Goal: Task Accomplishment & Management: Manage account settings

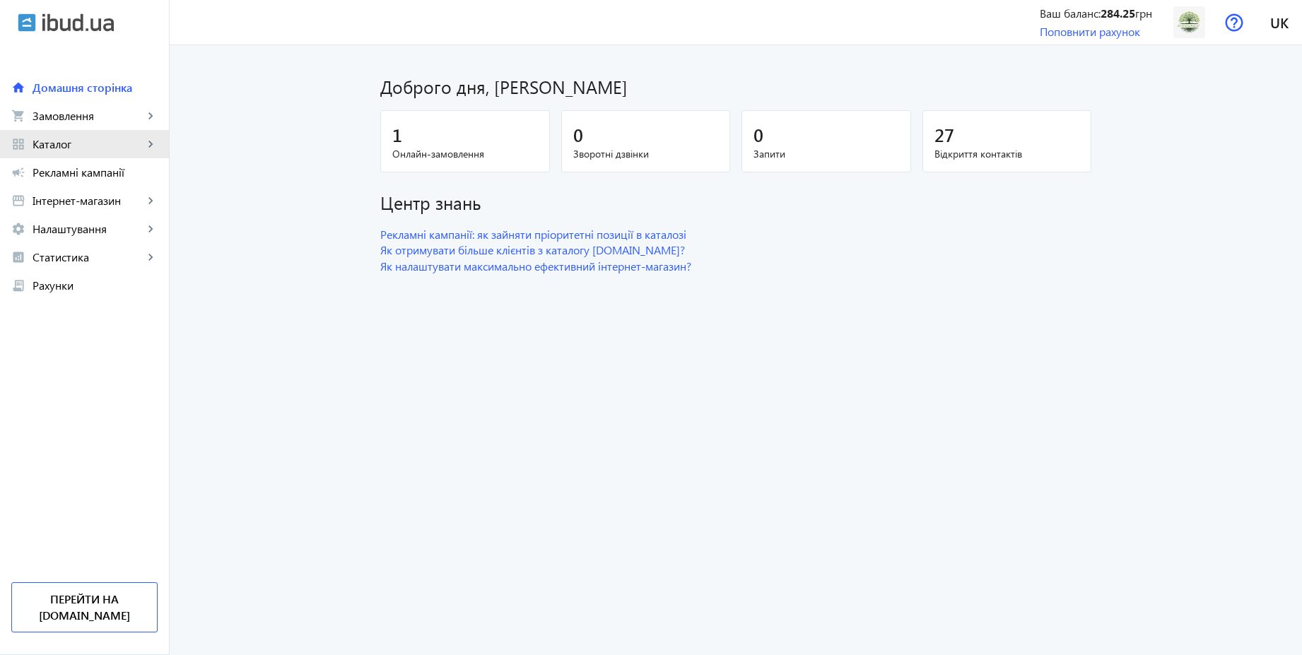
click at [75, 144] on span "Каталог" at bounding box center [88, 144] width 111 height 14
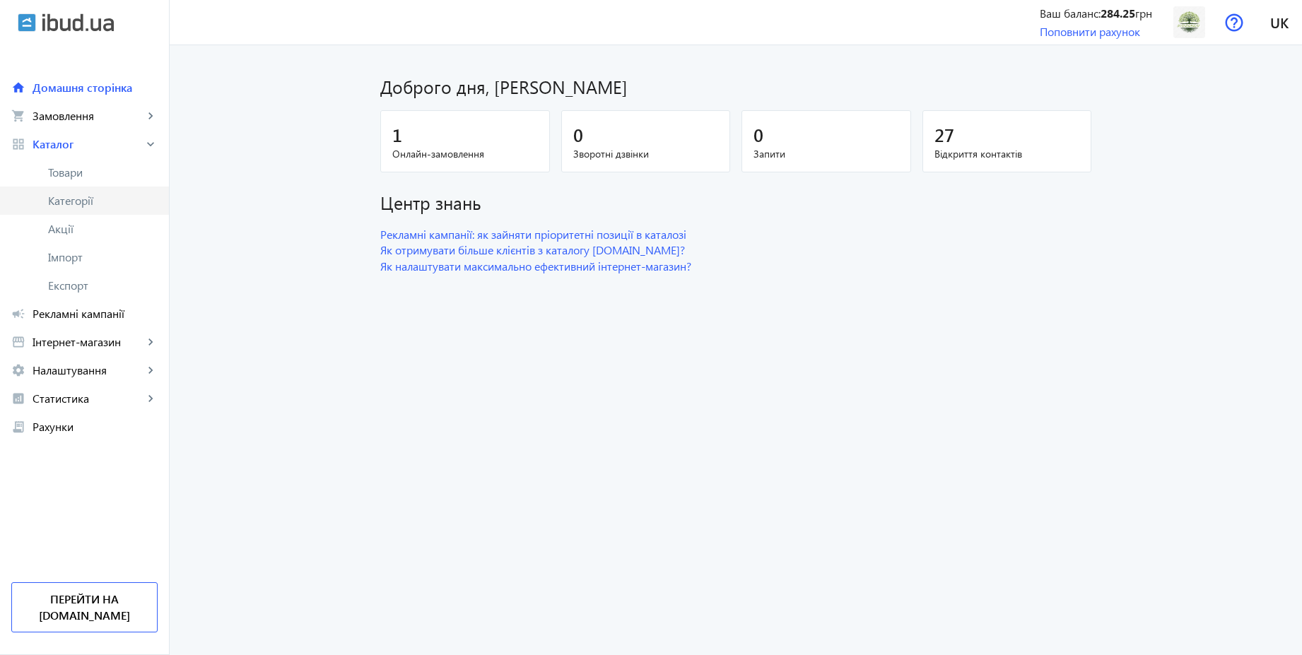
click at [73, 201] on span "Категорії" at bounding box center [103, 201] width 110 height 14
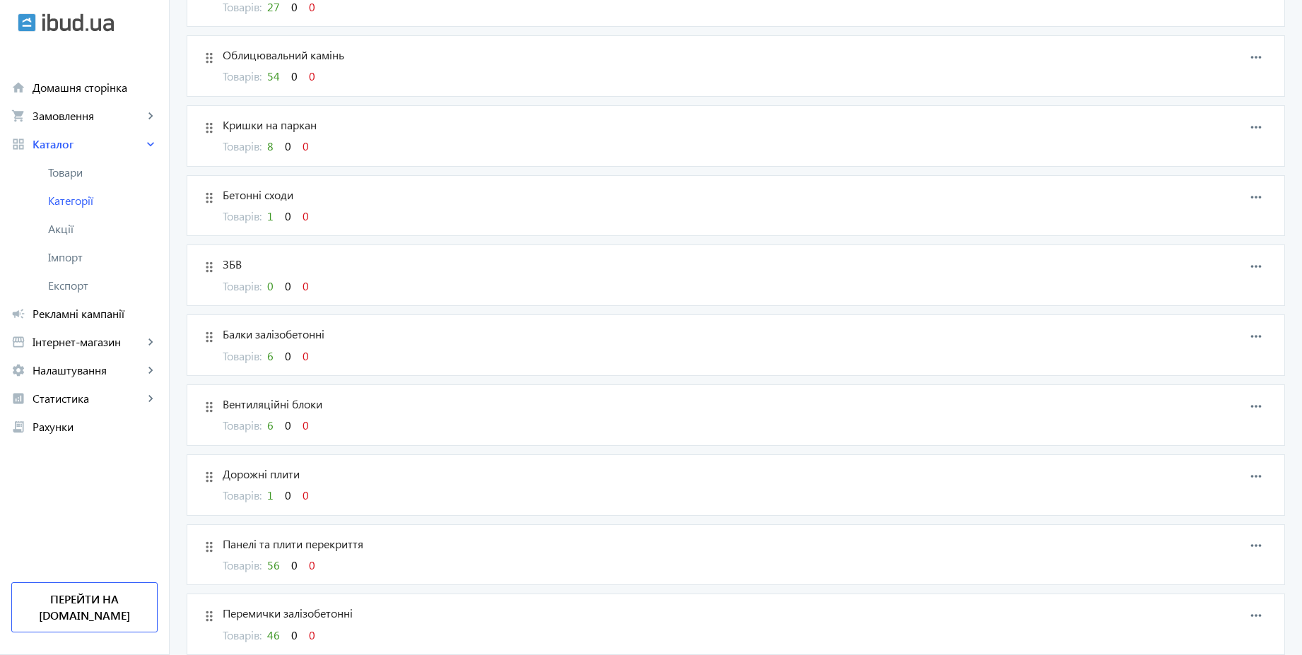
scroll to position [1292, 0]
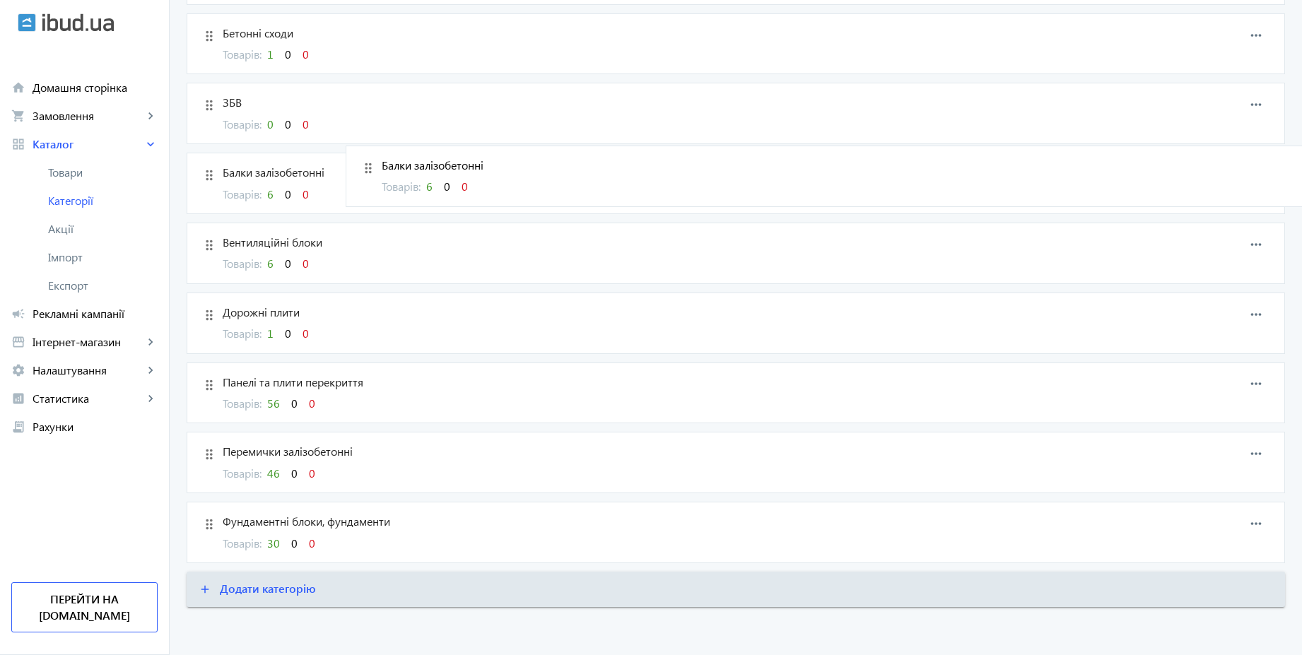
drag, startPoint x: 201, startPoint y: 178, endPoint x: 369, endPoint y: 171, distance: 167.7
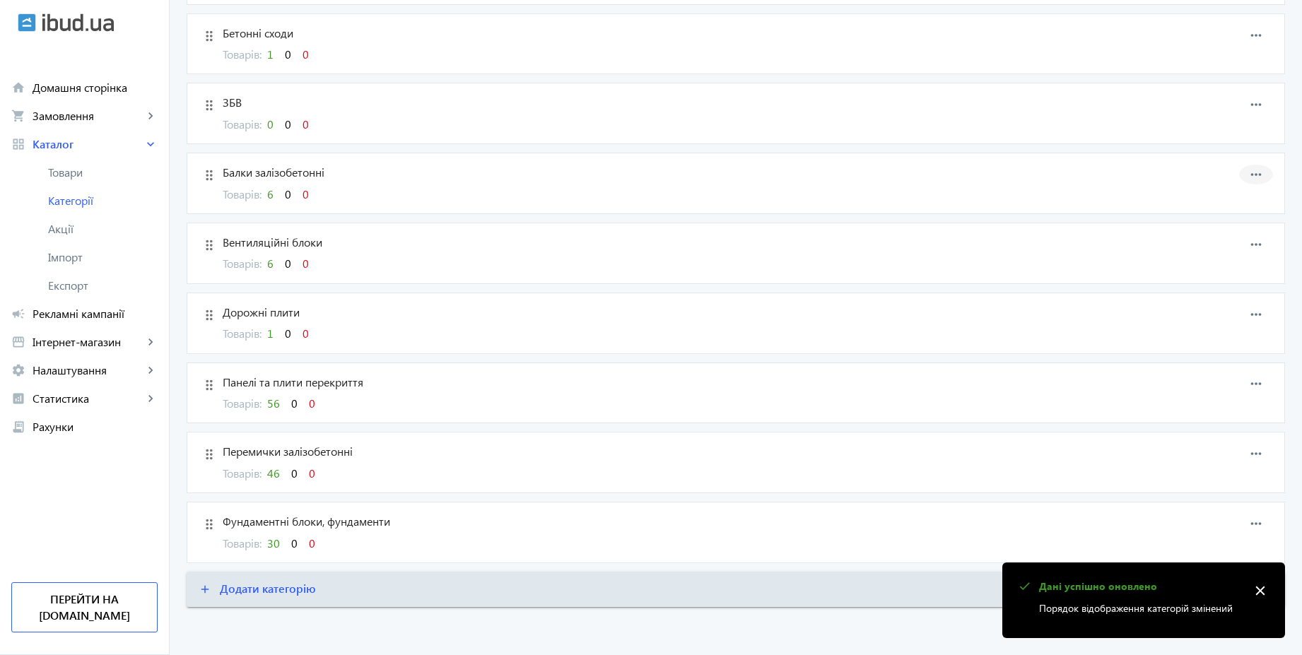
click at [1253, 175] on mat-icon "more_horiz" at bounding box center [1255, 174] width 21 height 21
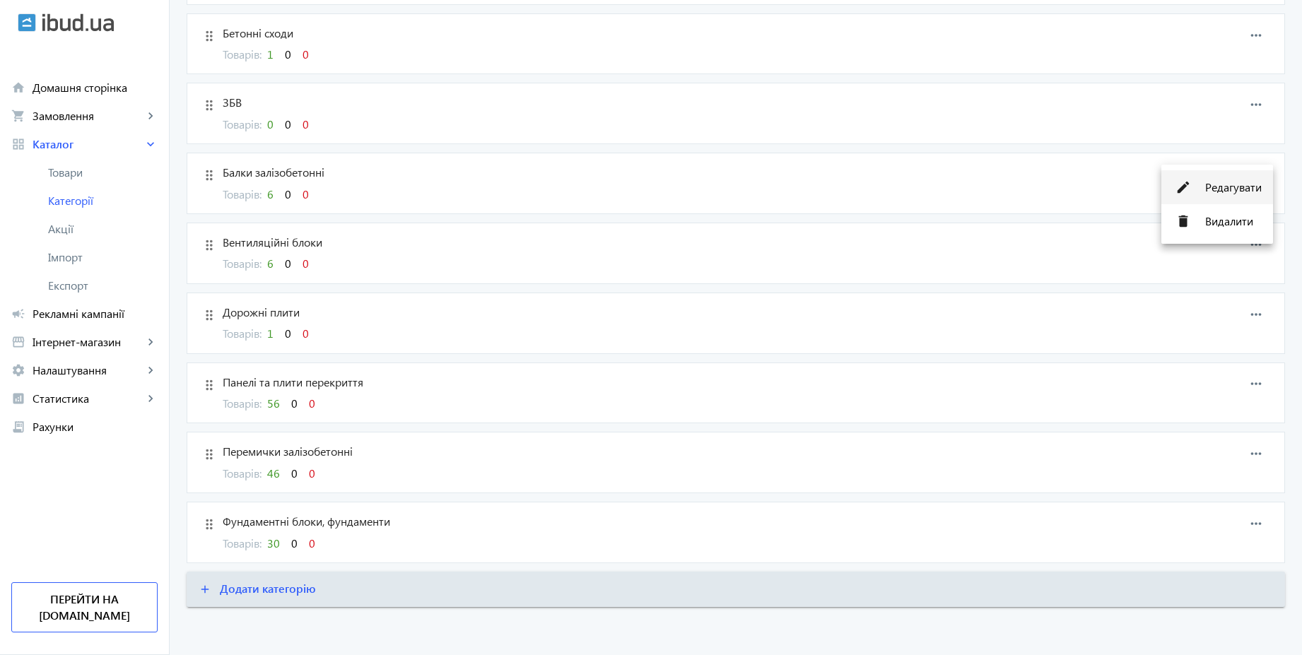
click at [1233, 184] on span "Редагувати" at bounding box center [1233, 187] width 57 height 11
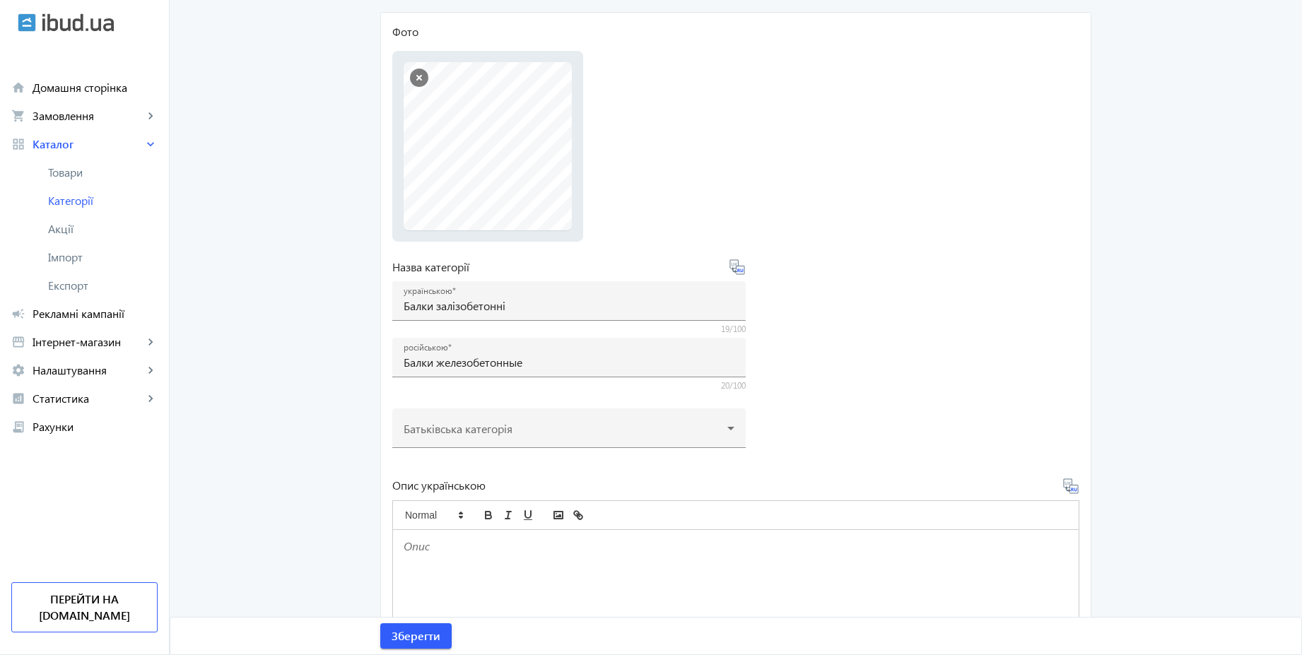
scroll to position [170, 0]
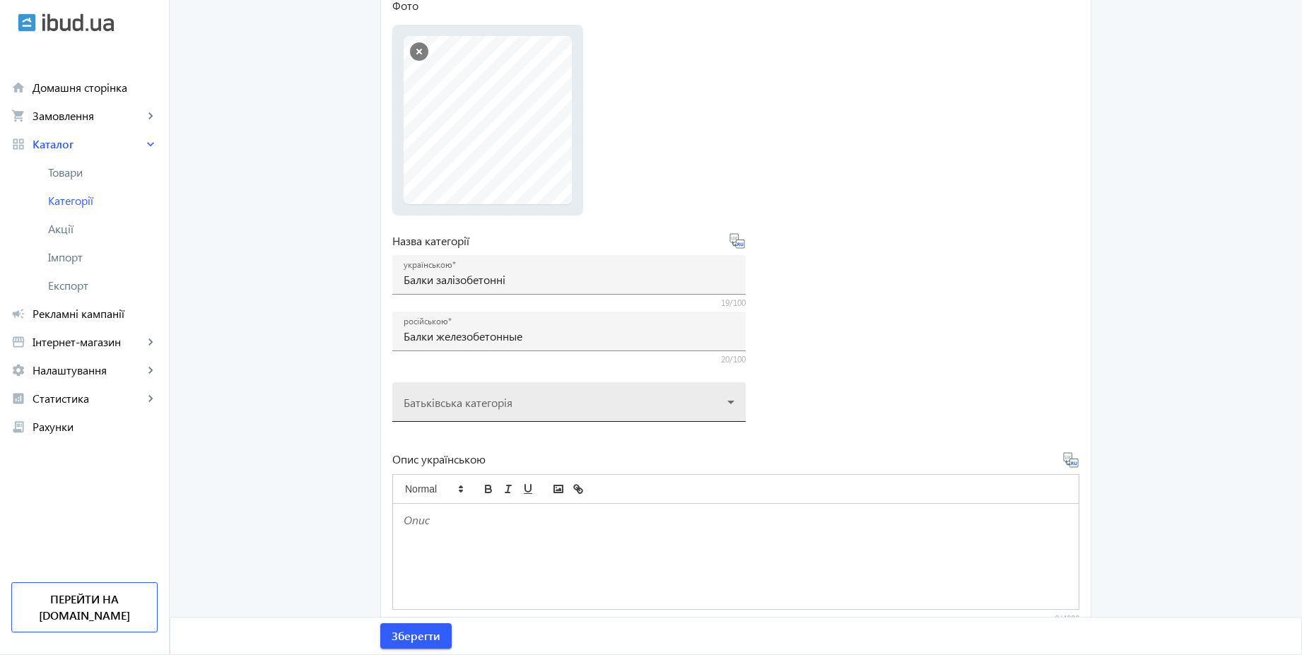
click at [489, 407] on div at bounding box center [569, 396] width 331 height 51
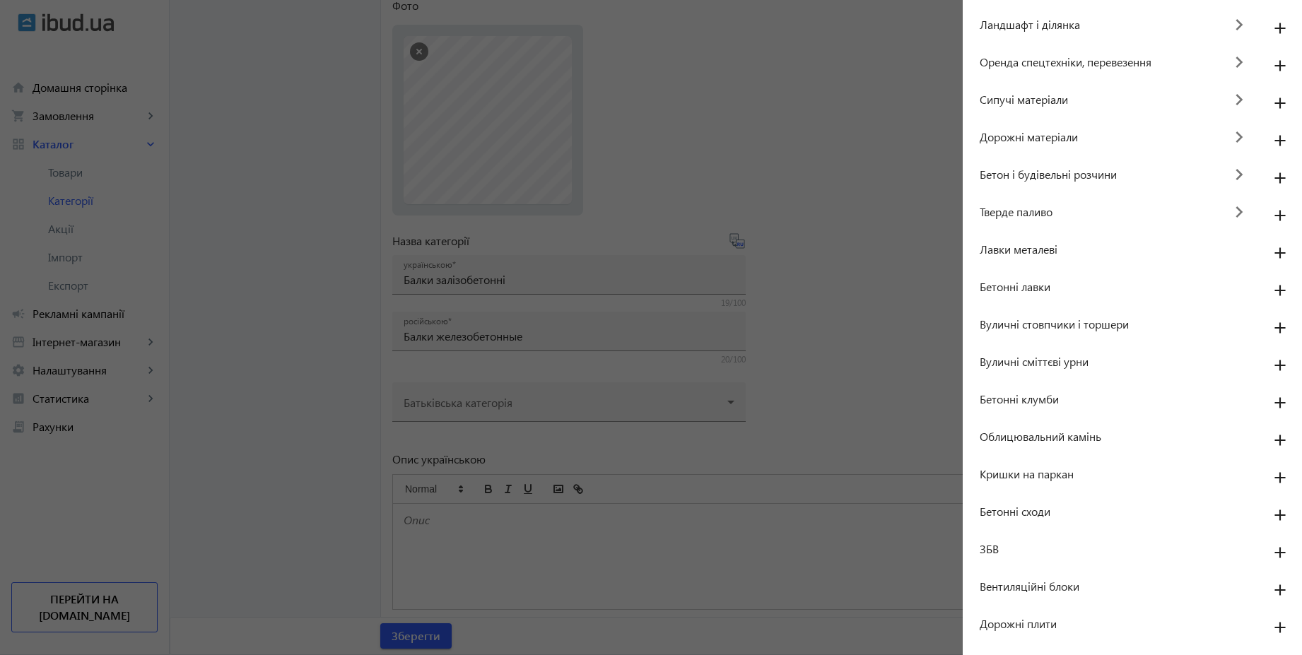
scroll to position [253, 0]
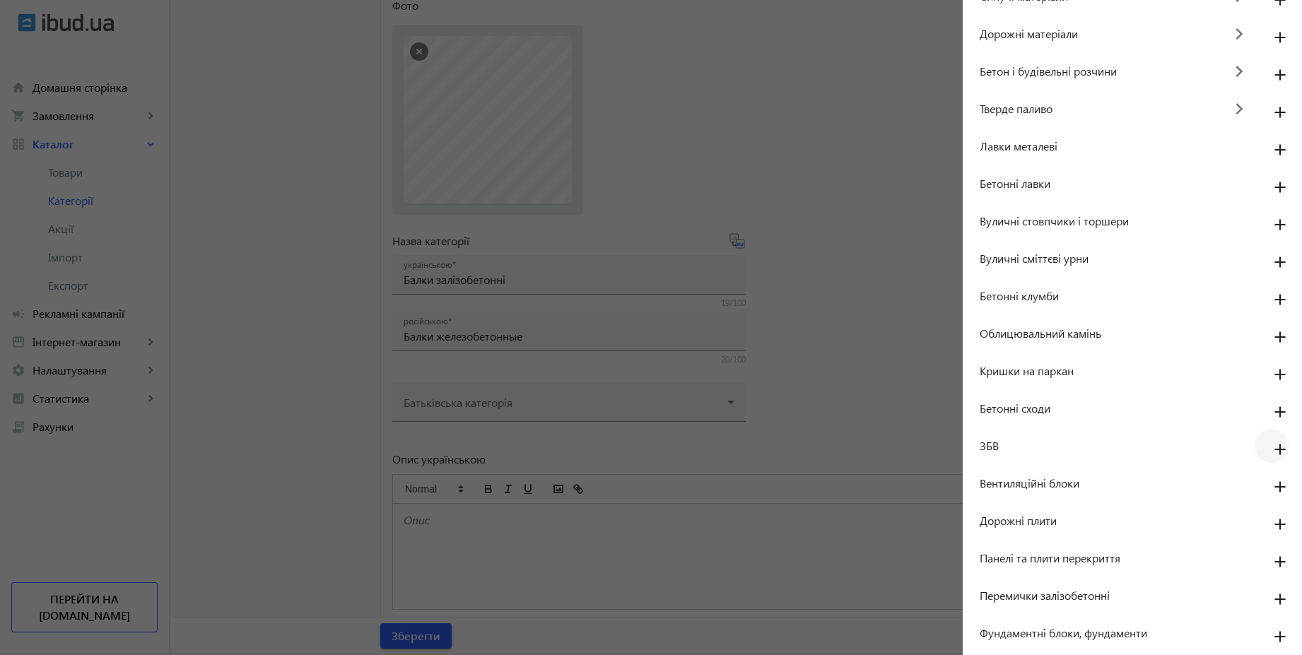
click at [1274, 452] on mat-icon "add" at bounding box center [1280, 450] width 34 height 25
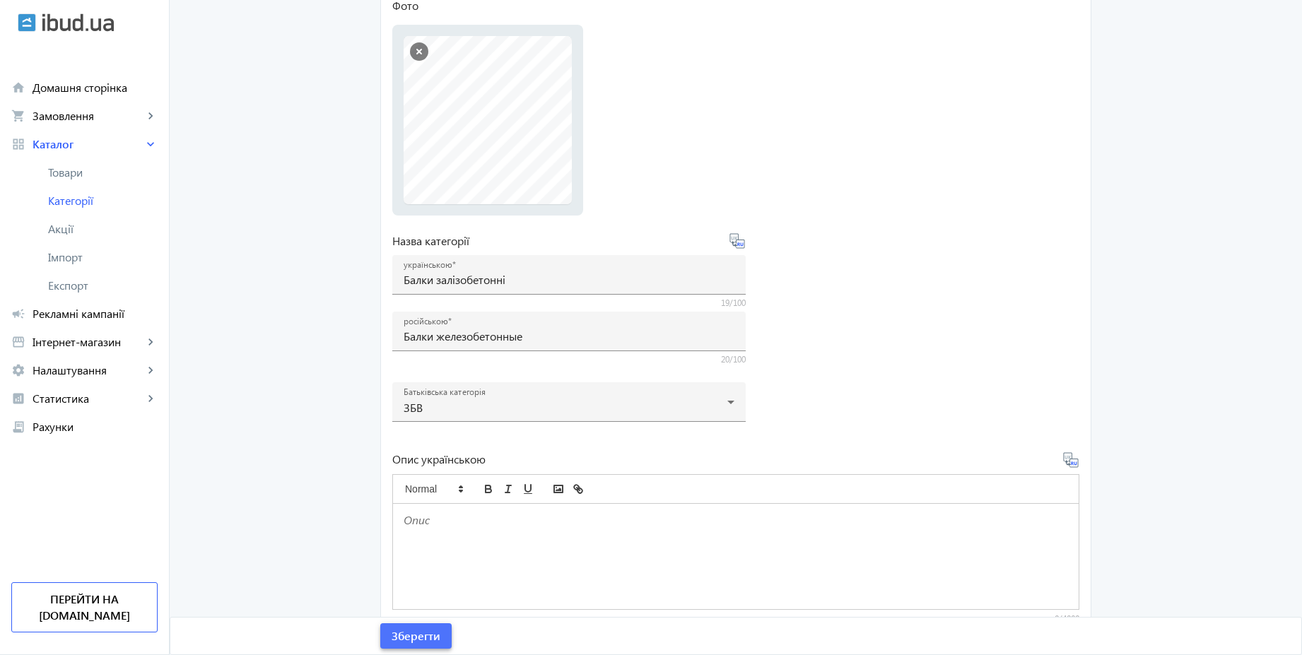
click at [429, 630] on span "Зберегти" at bounding box center [416, 636] width 49 height 16
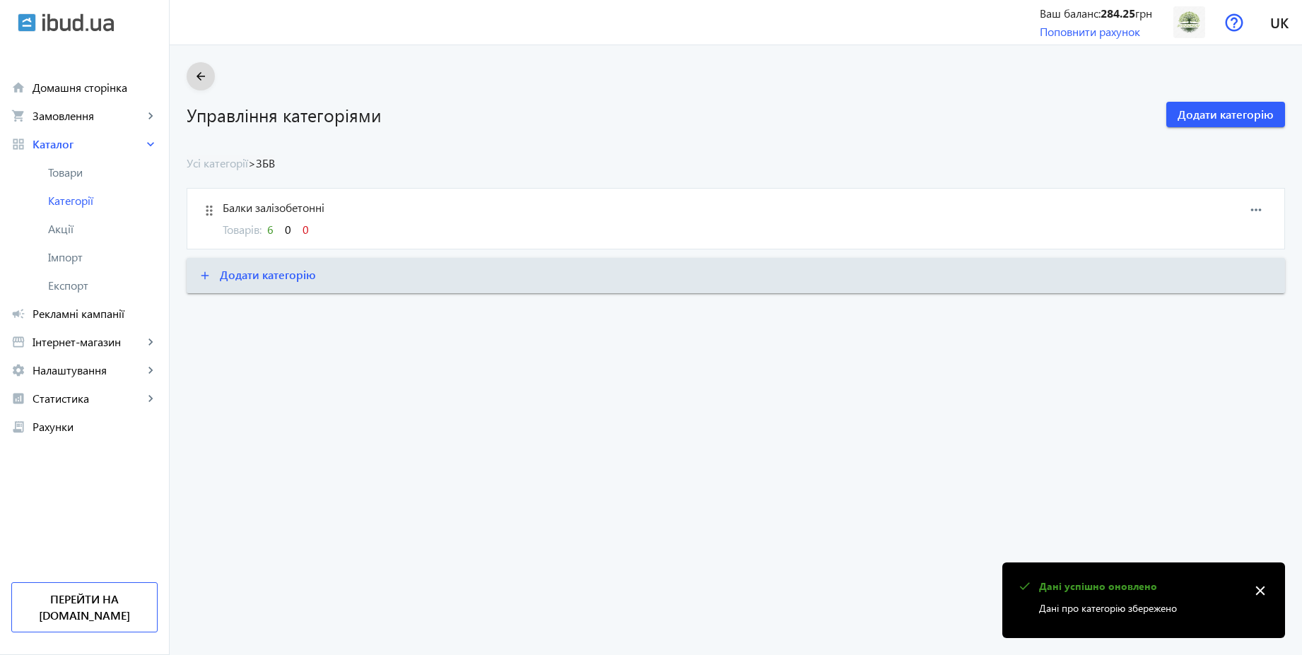
click at [192, 81] on mat-icon "arrow_back" at bounding box center [201, 77] width 18 height 18
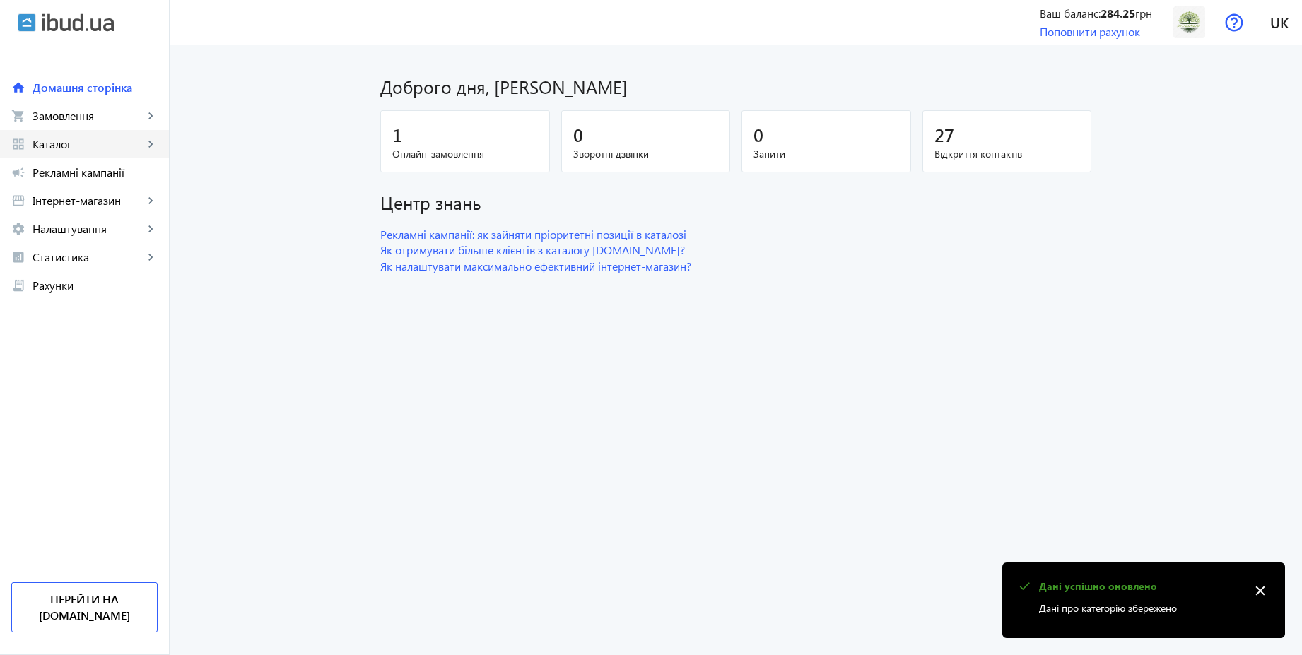
click at [89, 140] on span "Каталог" at bounding box center [88, 144] width 111 height 14
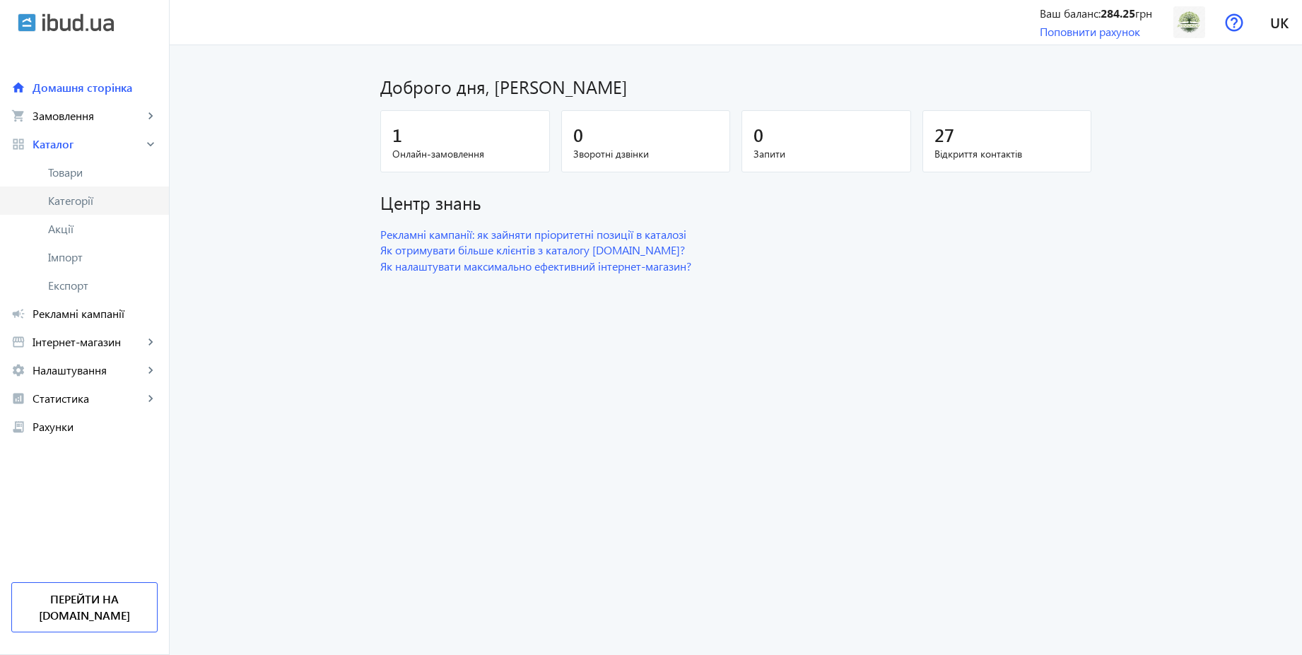
click at [78, 196] on span "Категорії" at bounding box center [103, 201] width 110 height 14
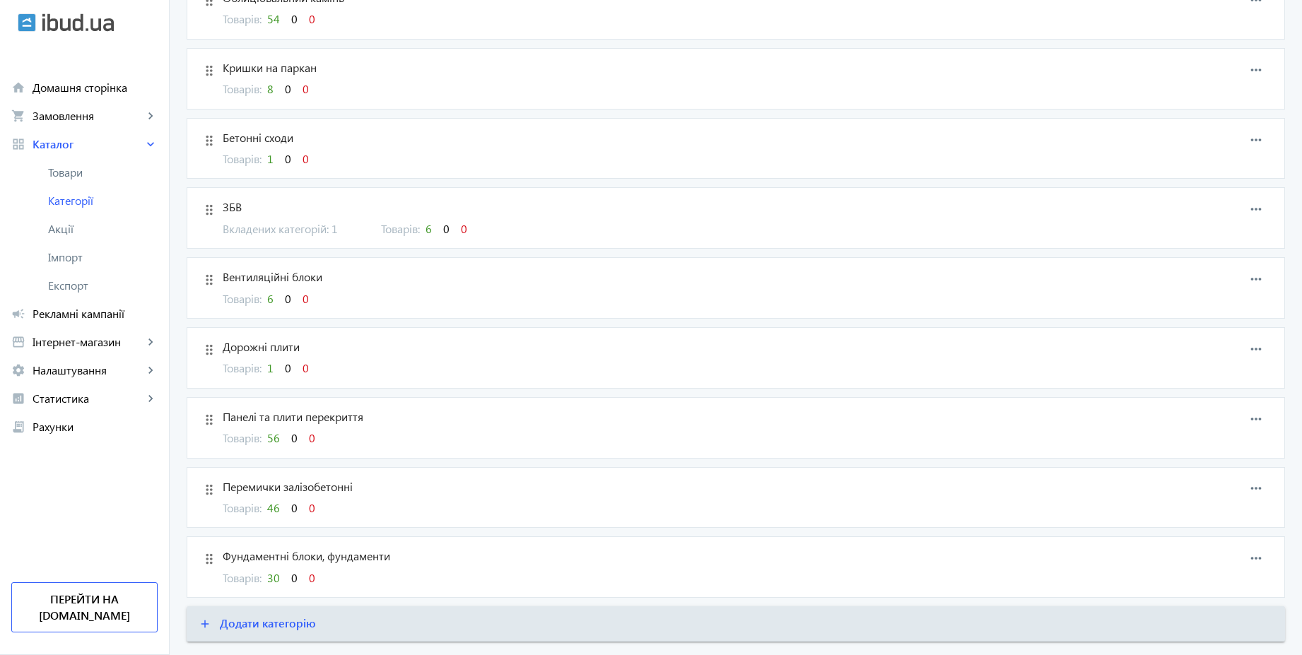
scroll to position [1222, 0]
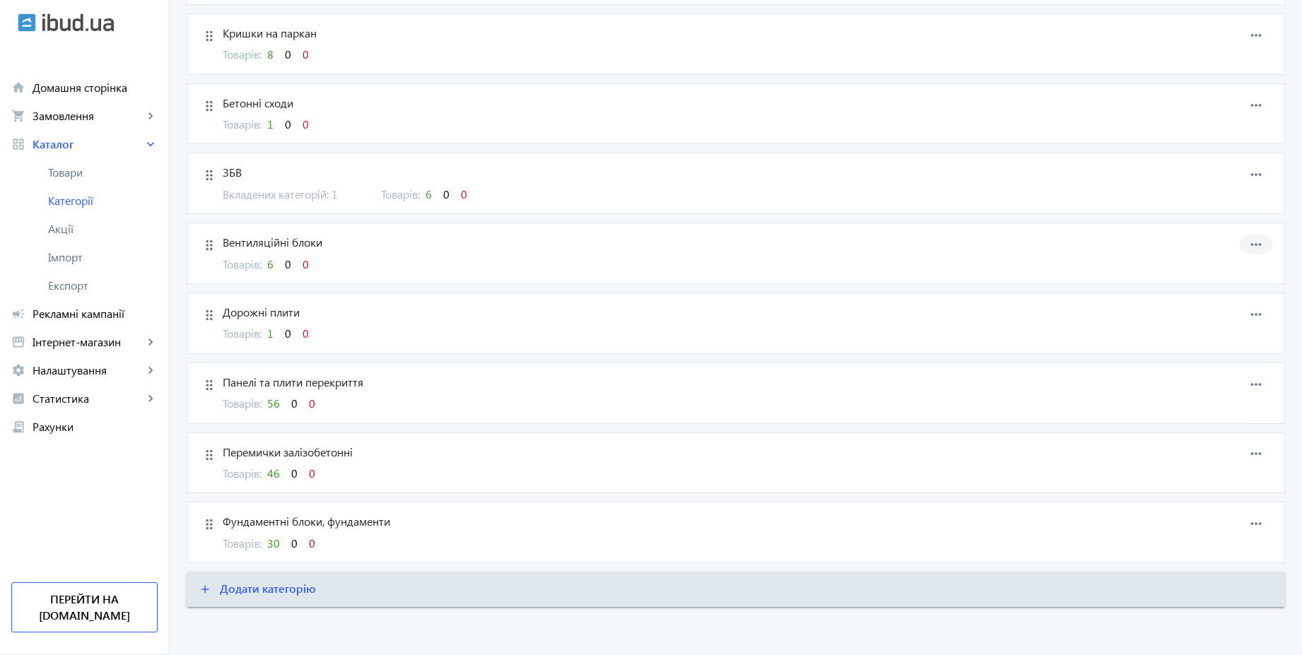
click at [1261, 247] on mat-icon "more_horiz" at bounding box center [1255, 244] width 21 height 21
click at [1243, 266] on button "edit Редагувати" at bounding box center [1217, 257] width 112 height 34
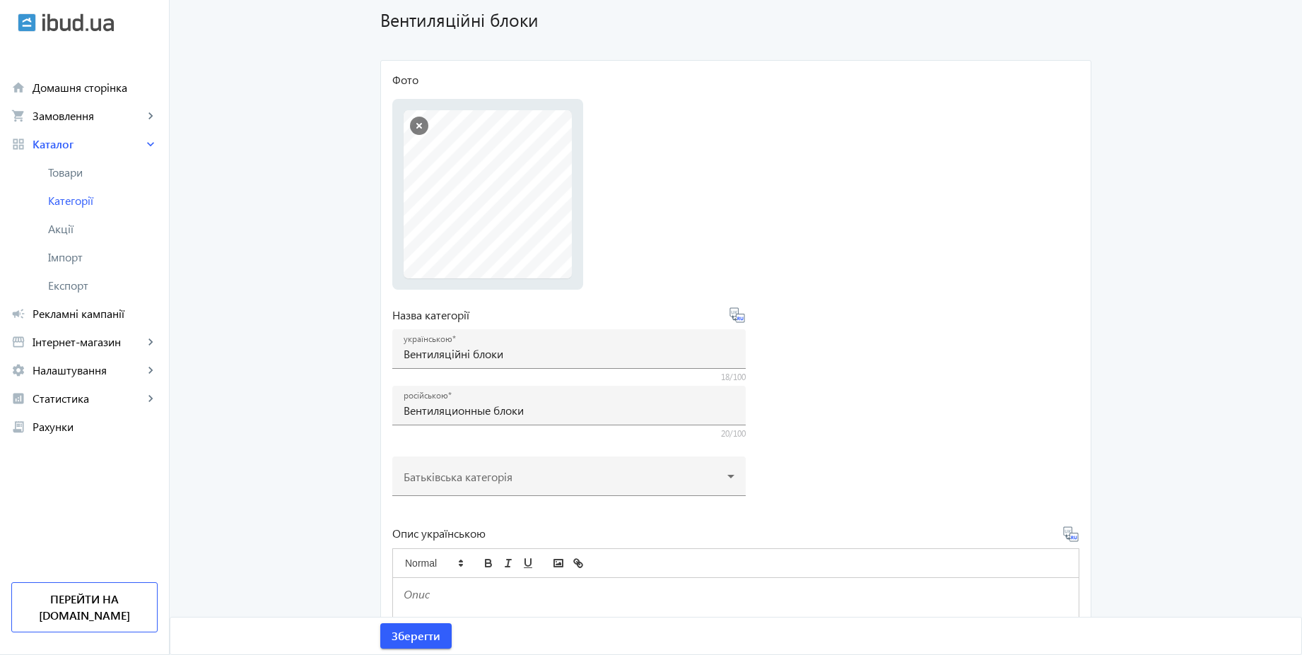
scroll to position [170, 0]
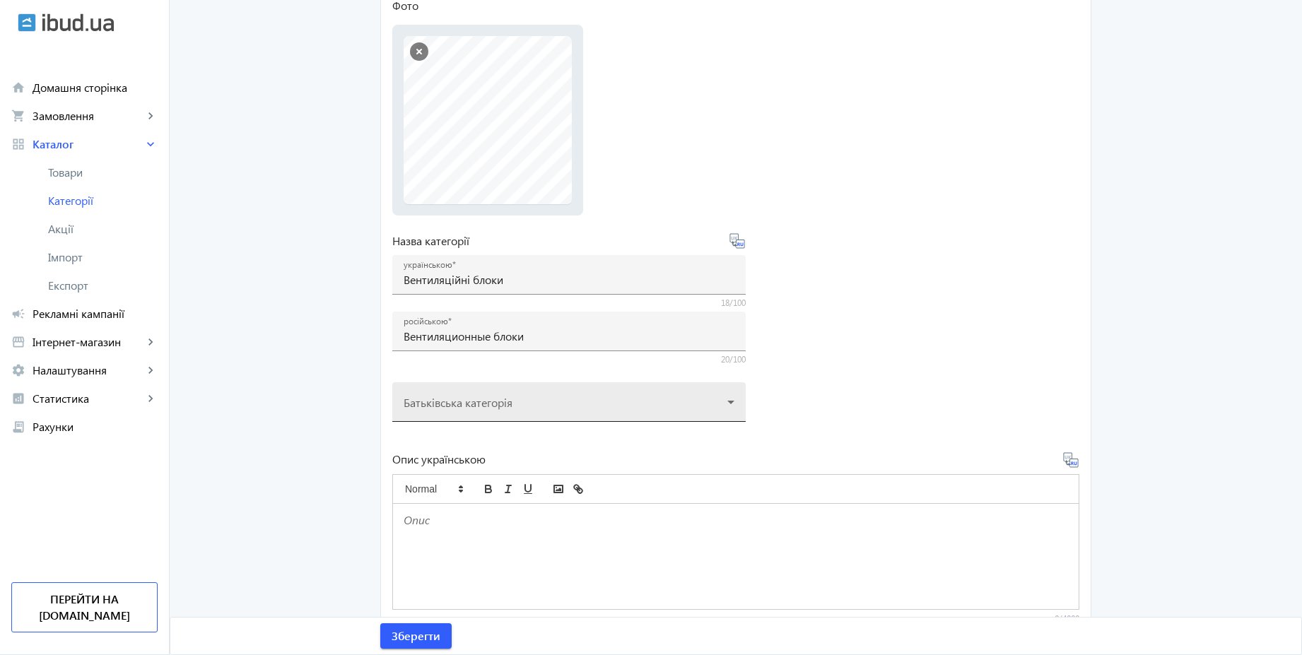
click at [506, 397] on div at bounding box center [569, 396] width 331 height 51
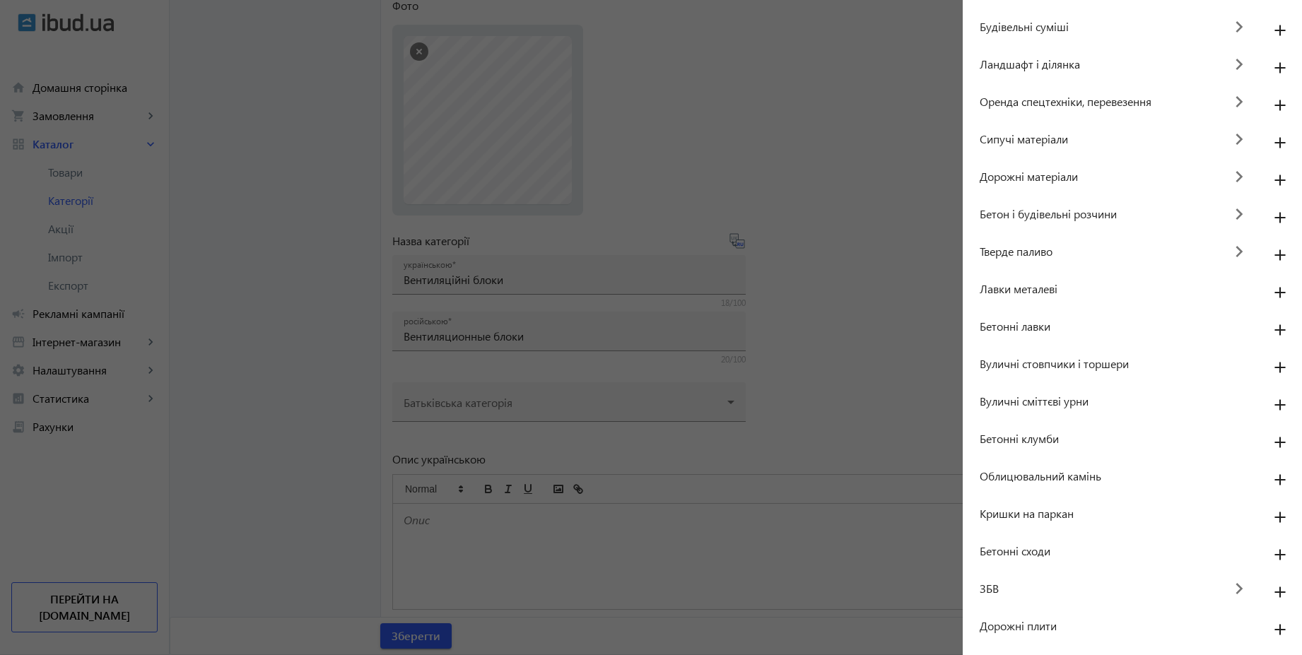
scroll to position [131, 0]
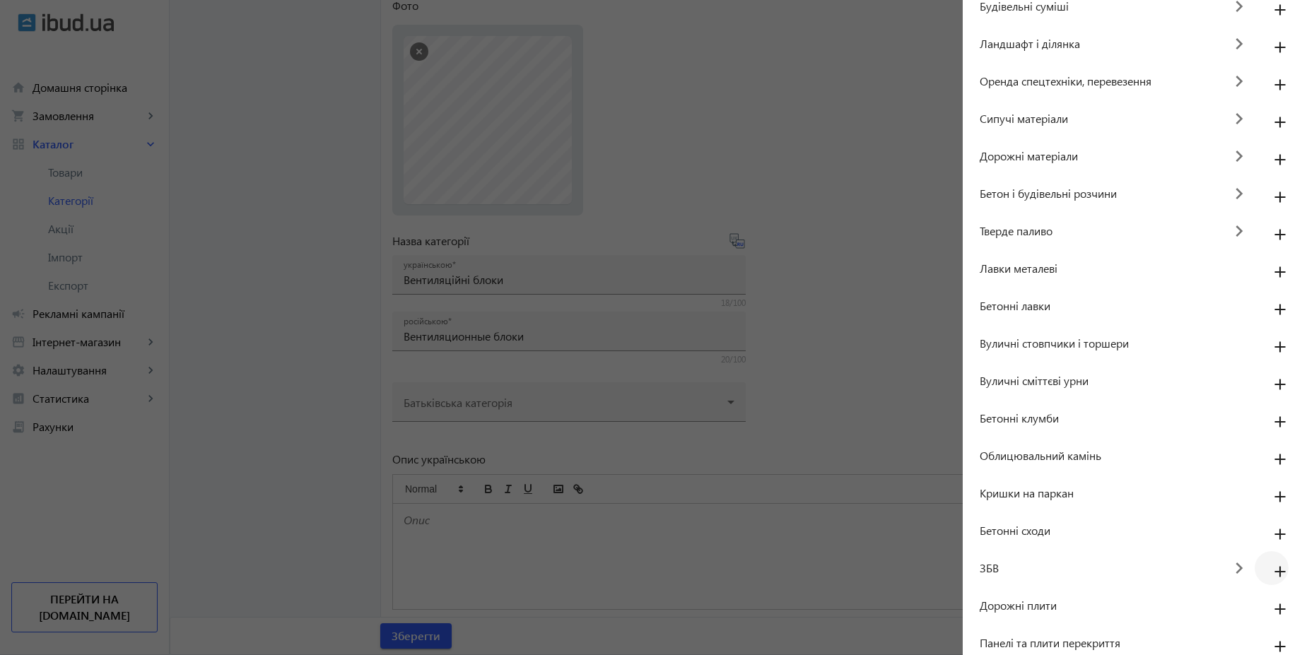
click at [1274, 571] on mat-icon "add" at bounding box center [1280, 572] width 34 height 25
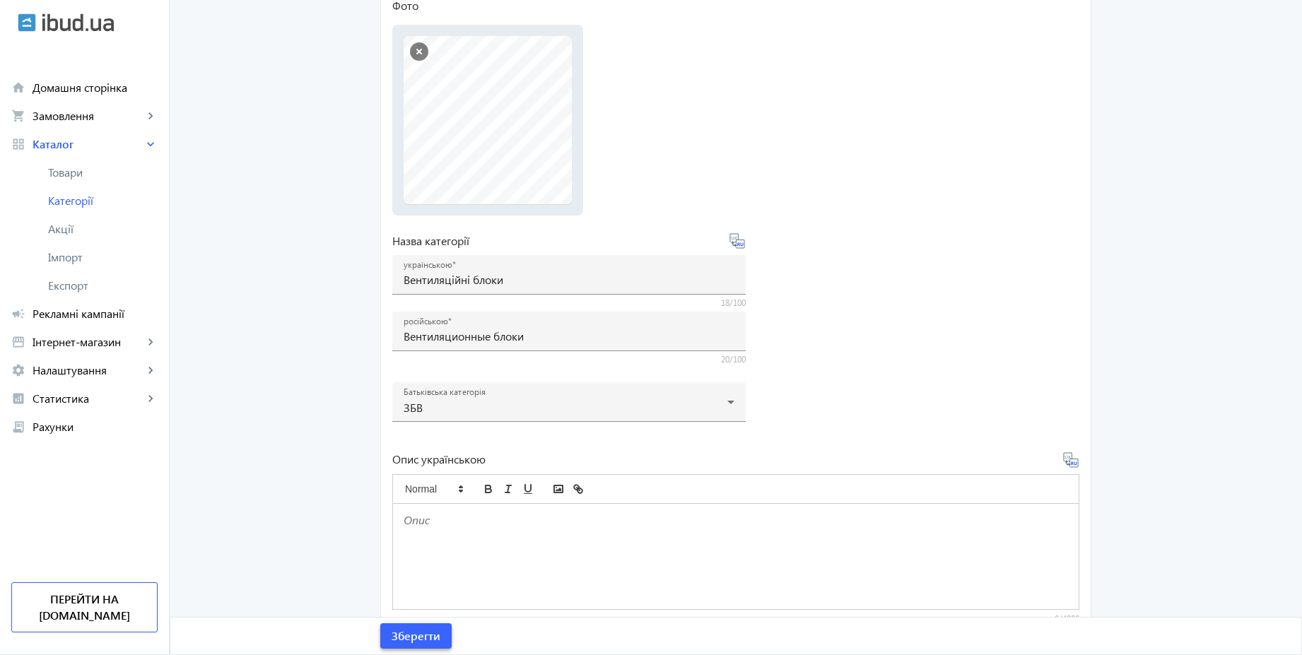
click at [433, 631] on span "Зберегти" at bounding box center [416, 636] width 49 height 16
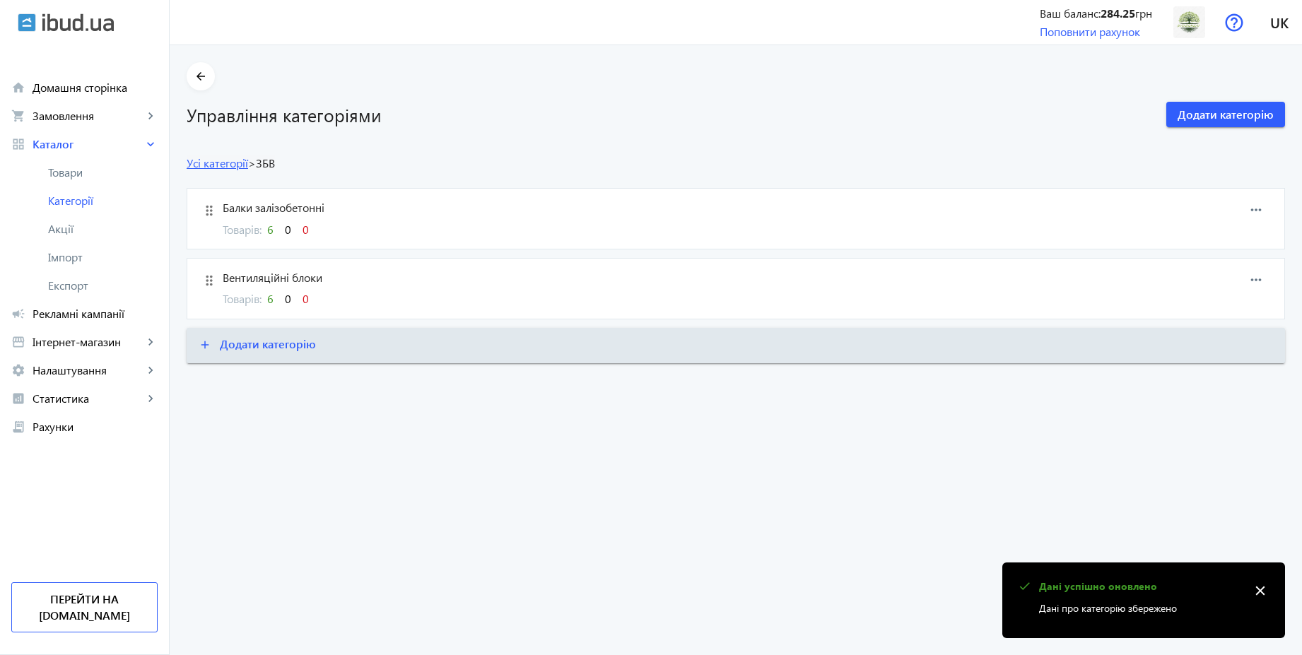
click at [224, 165] on link "Усі категорії" at bounding box center [217, 162] width 61 height 15
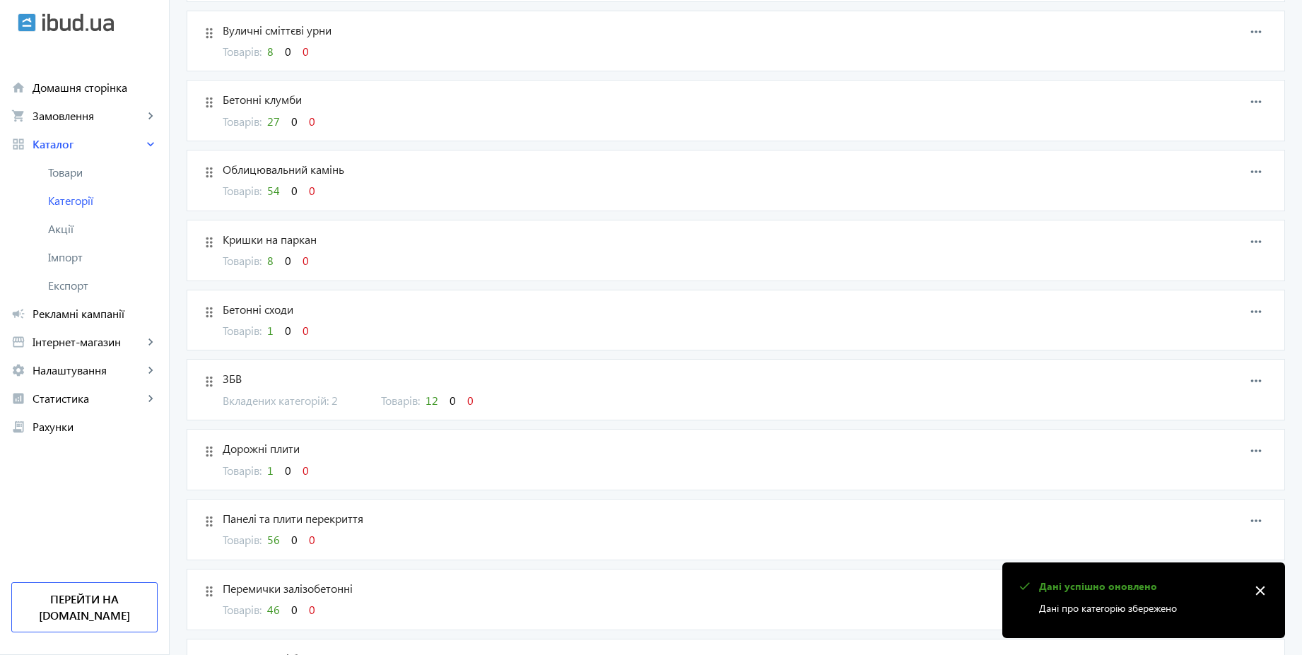
scroll to position [1103, 0]
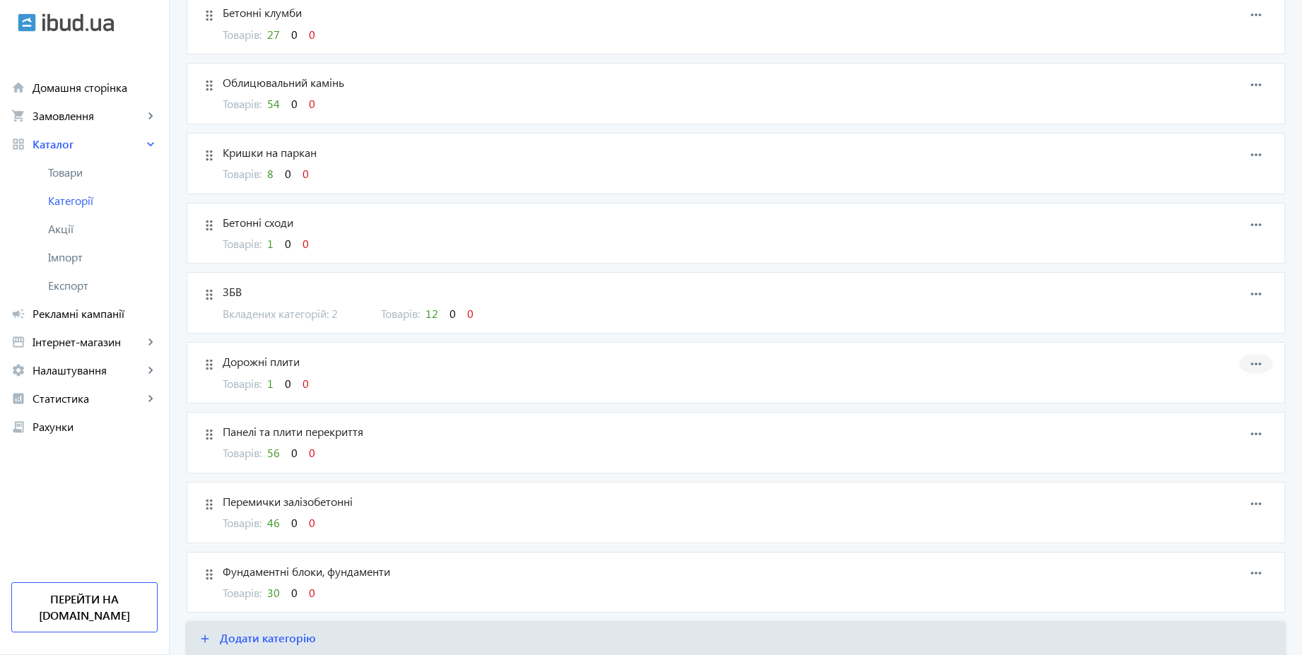
click at [1258, 366] on mat-icon "more_horiz" at bounding box center [1255, 363] width 21 height 21
click at [1241, 379] on span "Редагувати" at bounding box center [1233, 376] width 57 height 11
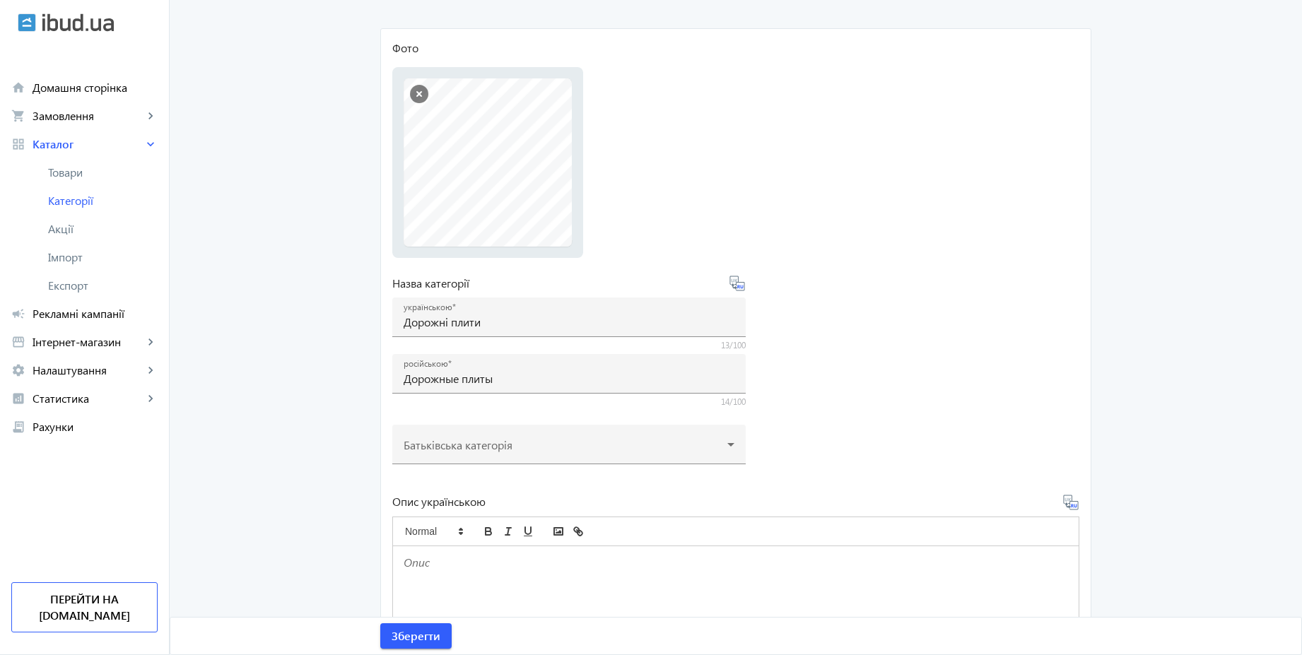
scroll to position [254, 0]
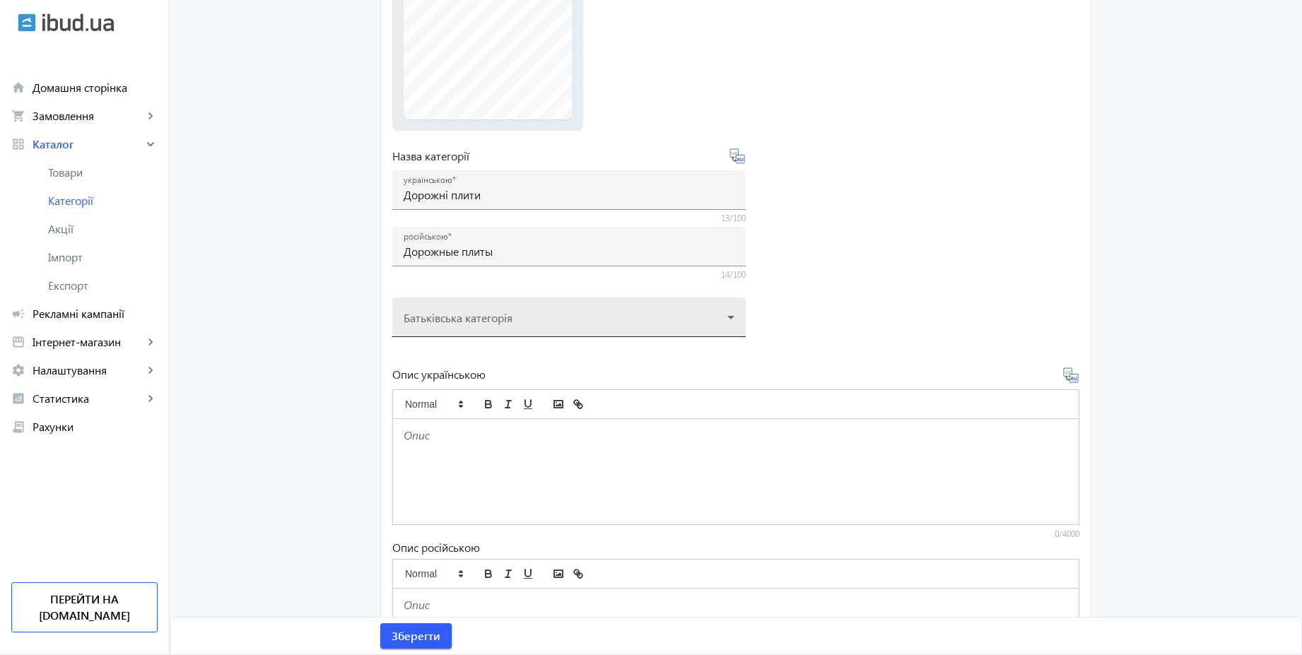
click at [546, 321] on div at bounding box center [569, 311] width 331 height 51
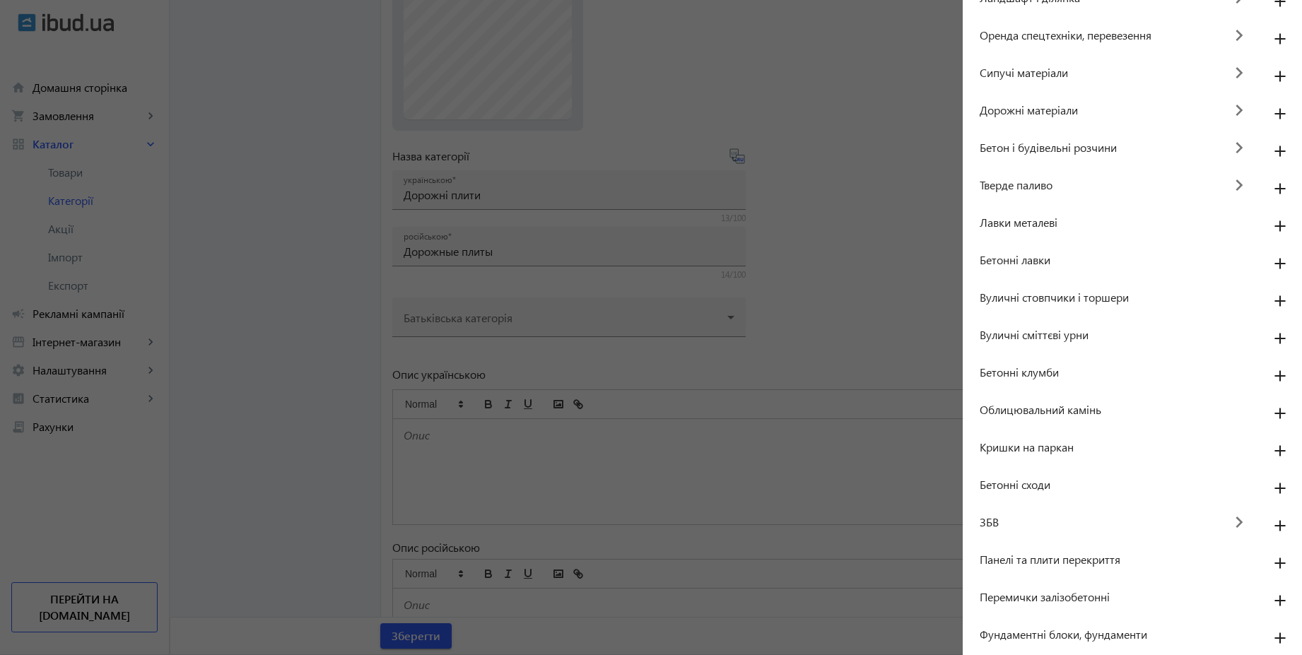
scroll to position [178, 0]
click at [1276, 520] on mat-icon "add" at bounding box center [1280, 524] width 34 height 25
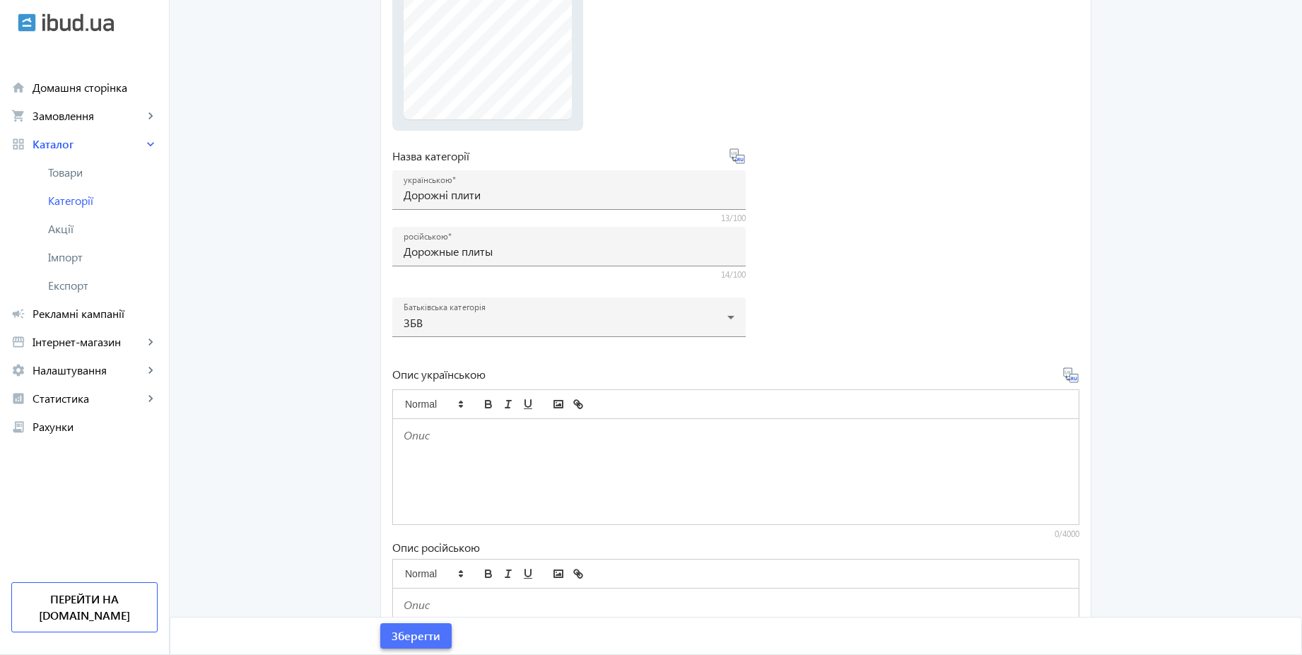
click at [435, 640] on span "Зберегти" at bounding box center [416, 636] width 49 height 16
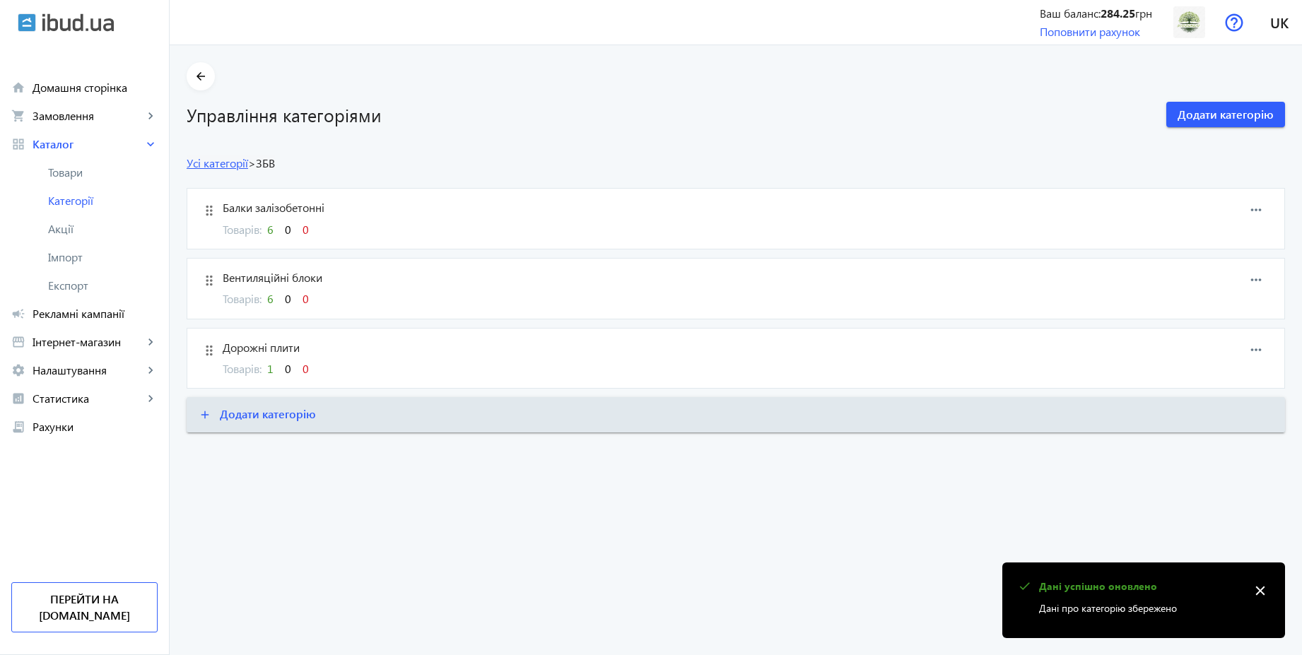
click at [230, 162] on link "Усі категорії" at bounding box center [217, 162] width 61 height 15
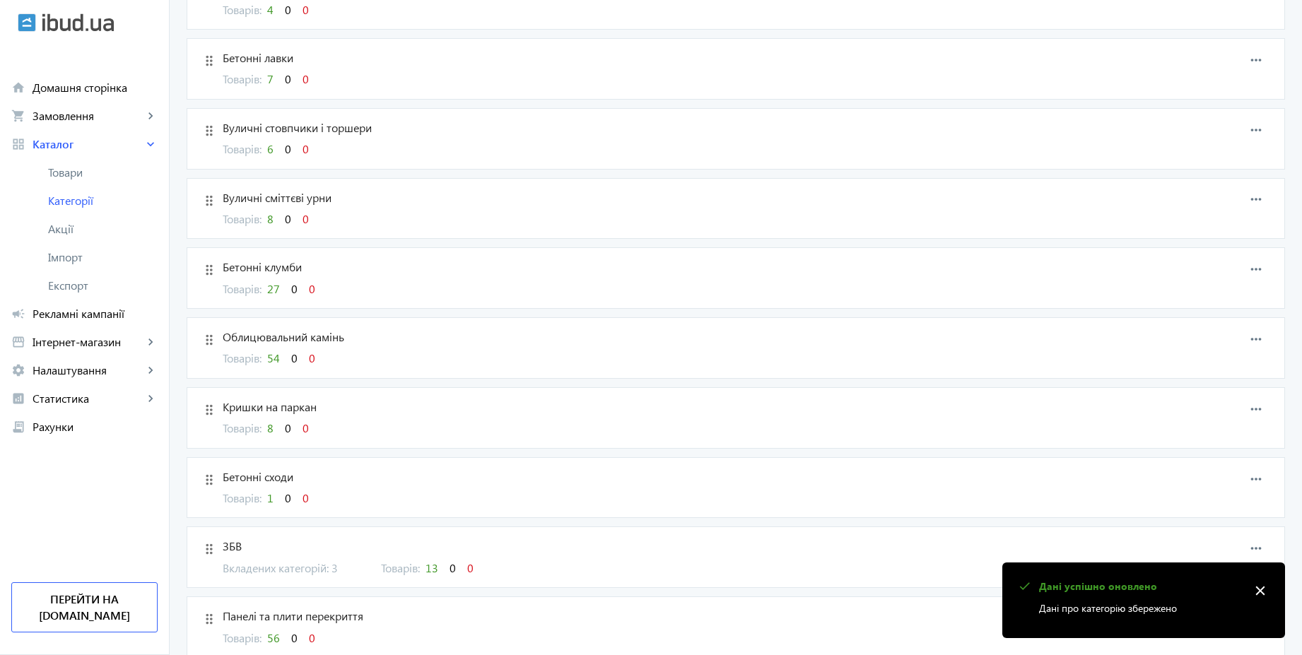
scroll to position [1083, 0]
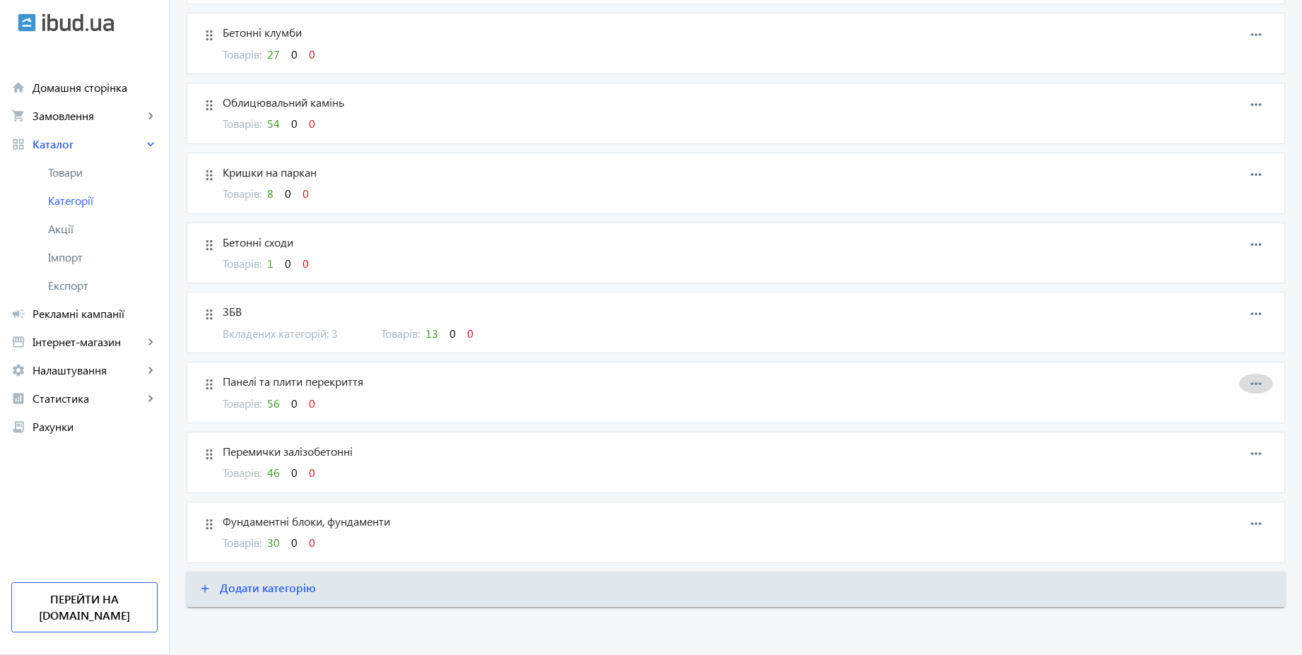
click at [1257, 384] on mat-icon "more_horiz" at bounding box center [1255, 383] width 21 height 21
click at [1219, 400] on span "Редагувати" at bounding box center [1233, 396] width 57 height 11
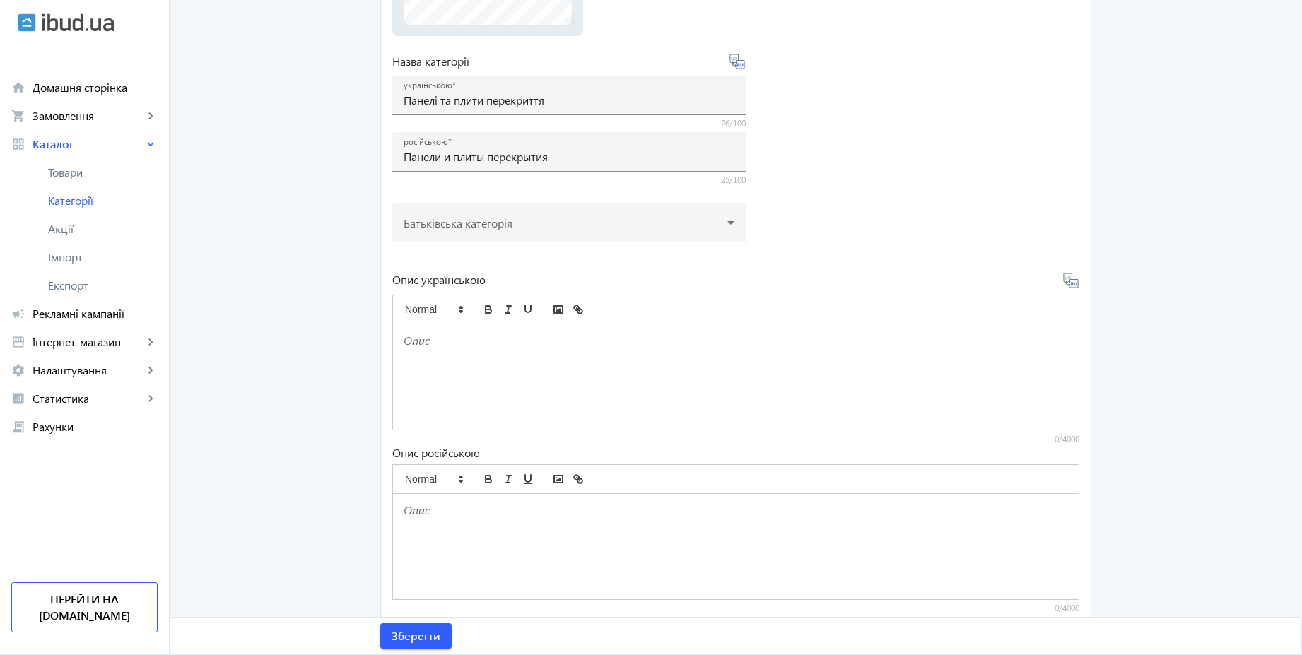
scroll to position [377, 0]
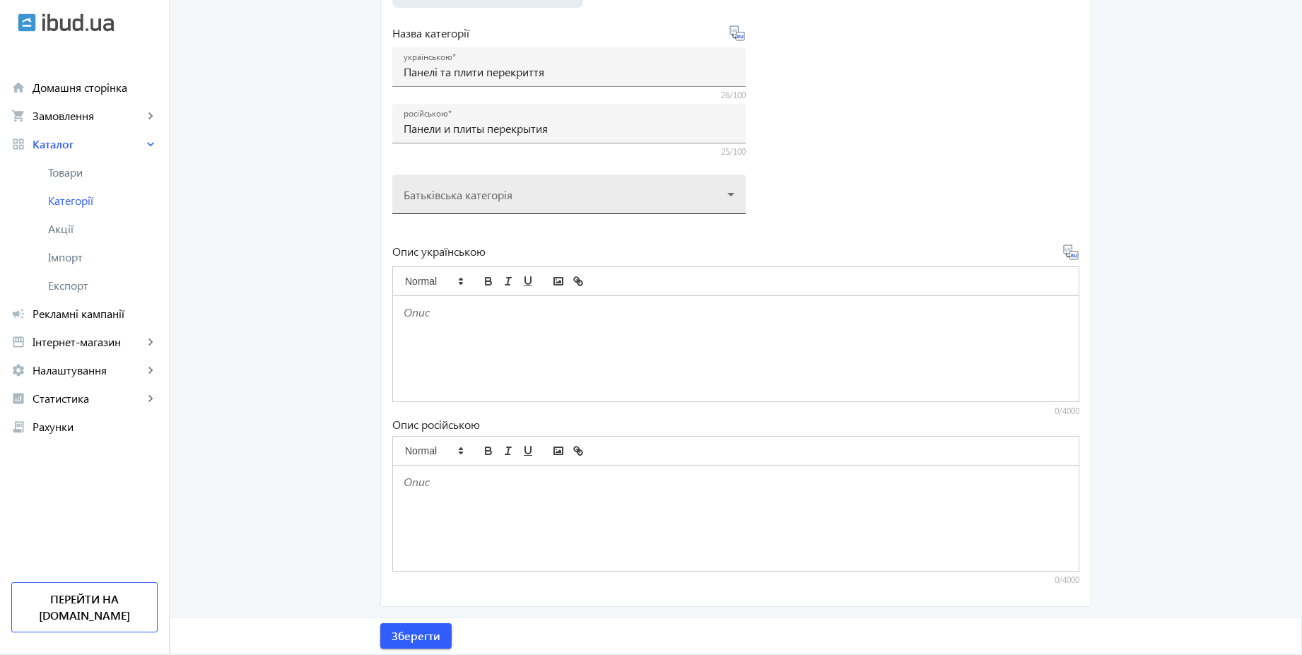
click at [474, 200] on div at bounding box center [569, 188] width 331 height 51
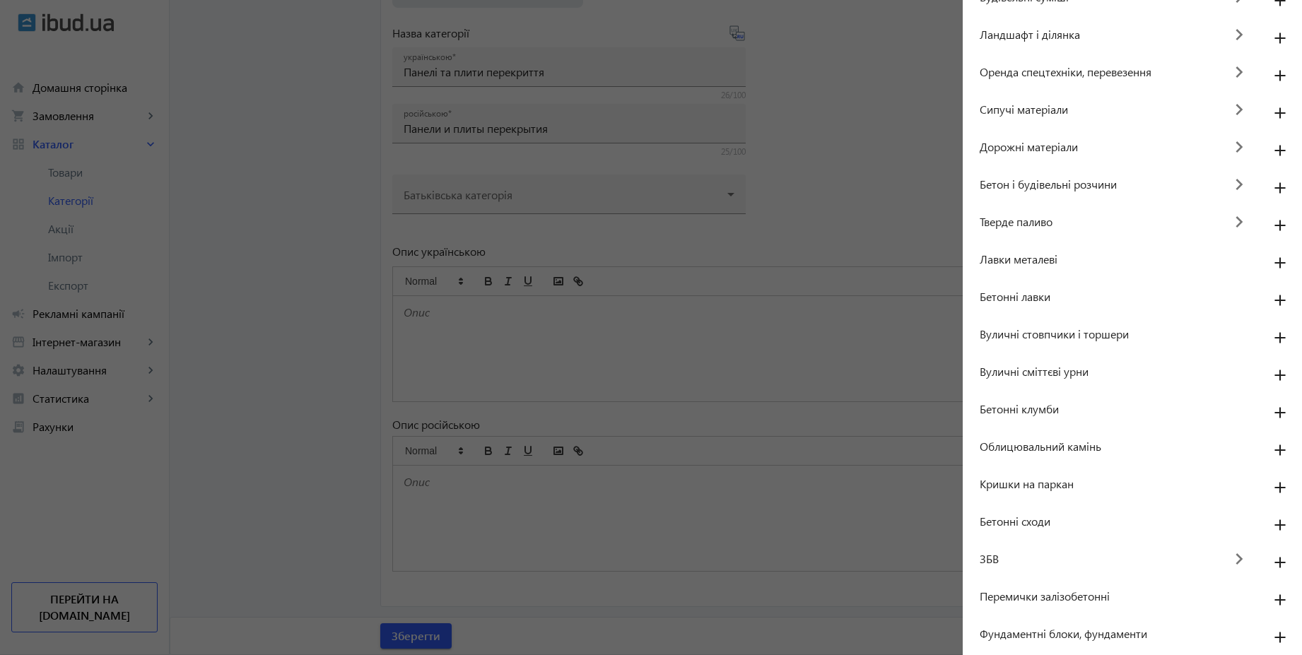
scroll to position [141, 0]
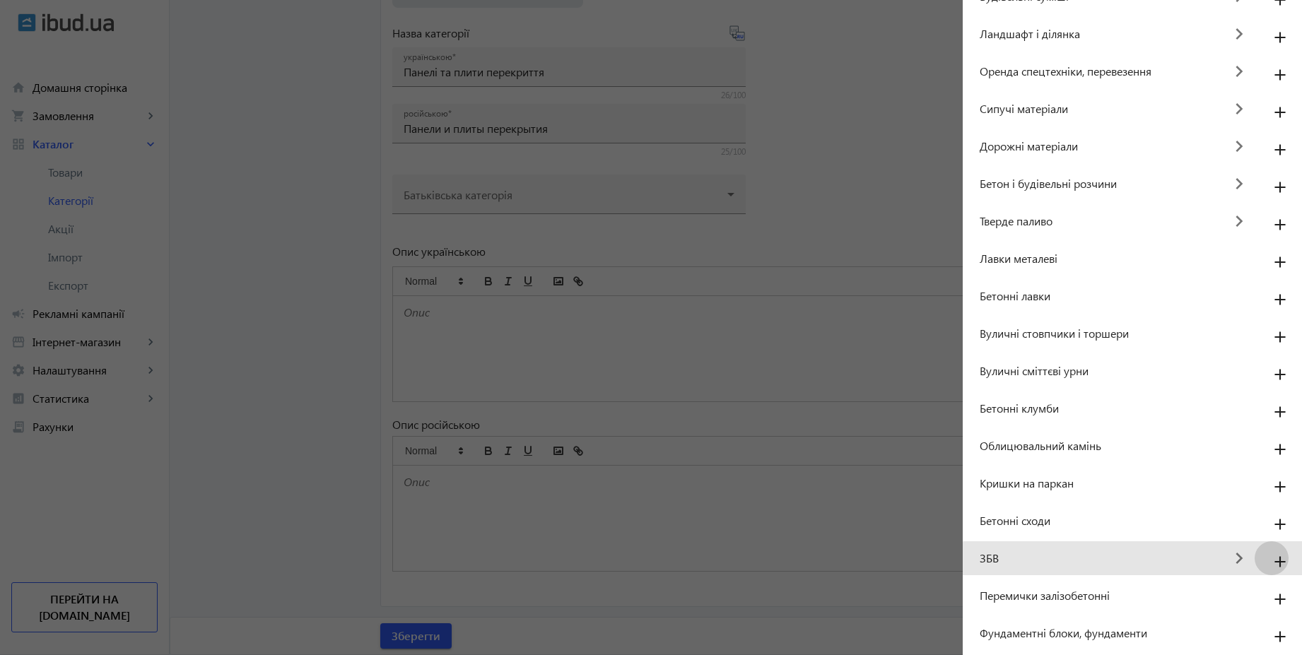
click at [1272, 564] on mat-icon "add" at bounding box center [1280, 562] width 34 height 25
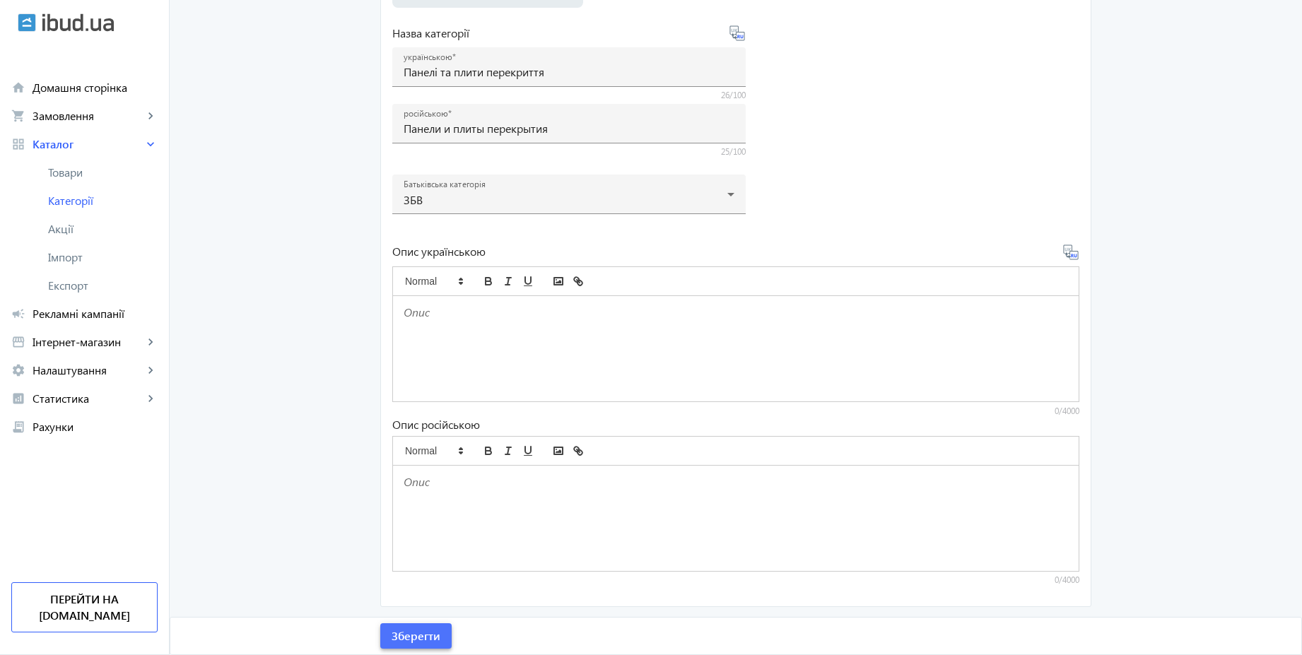
click at [430, 632] on span "Зберегти" at bounding box center [416, 636] width 49 height 16
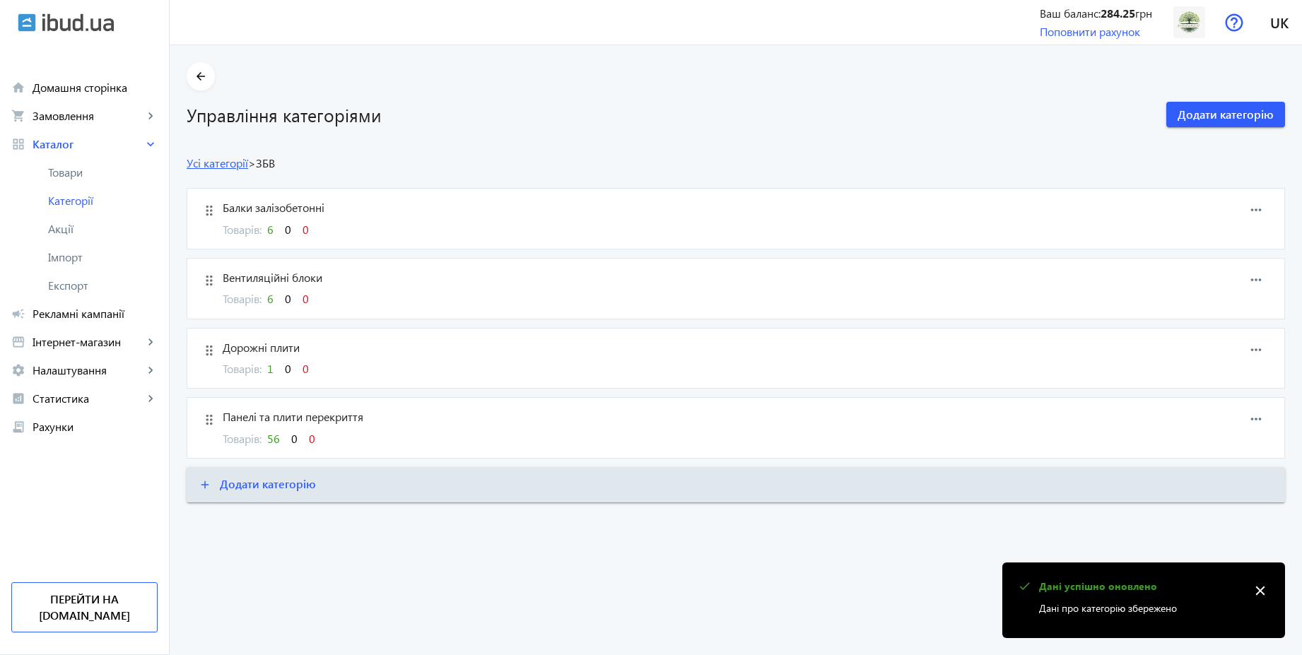
click at [235, 167] on link "Усі категорії" at bounding box center [217, 162] width 61 height 15
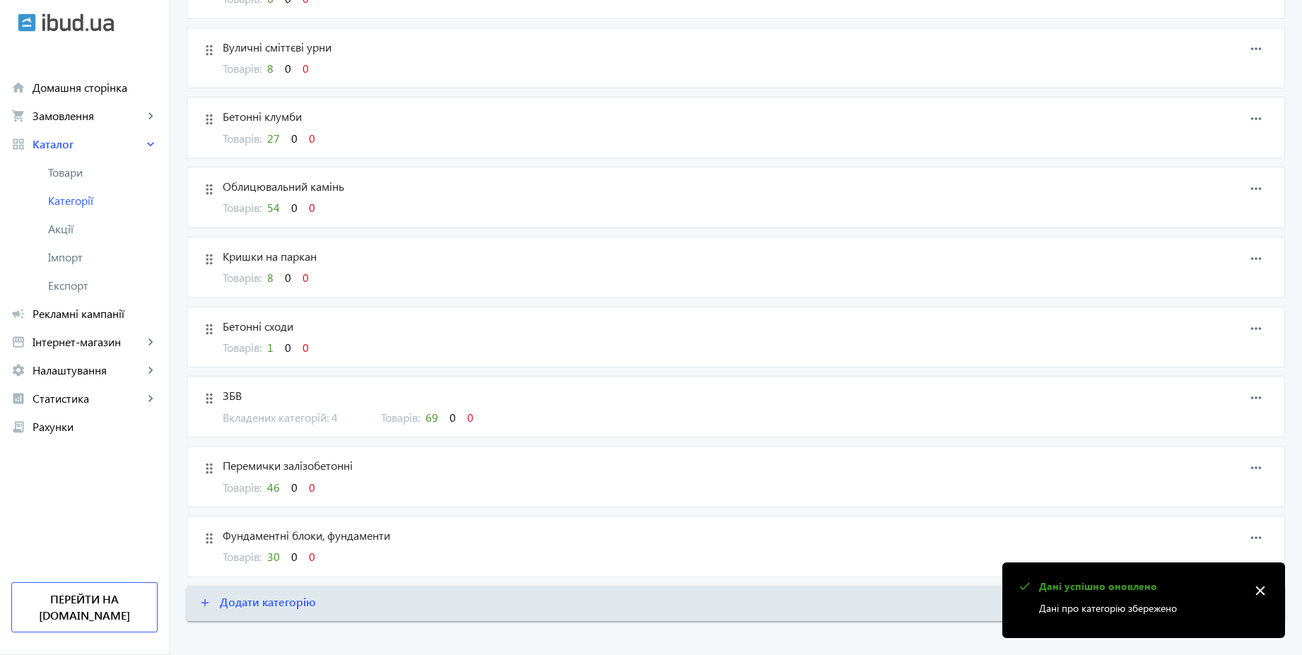
scroll to position [1013, 0]
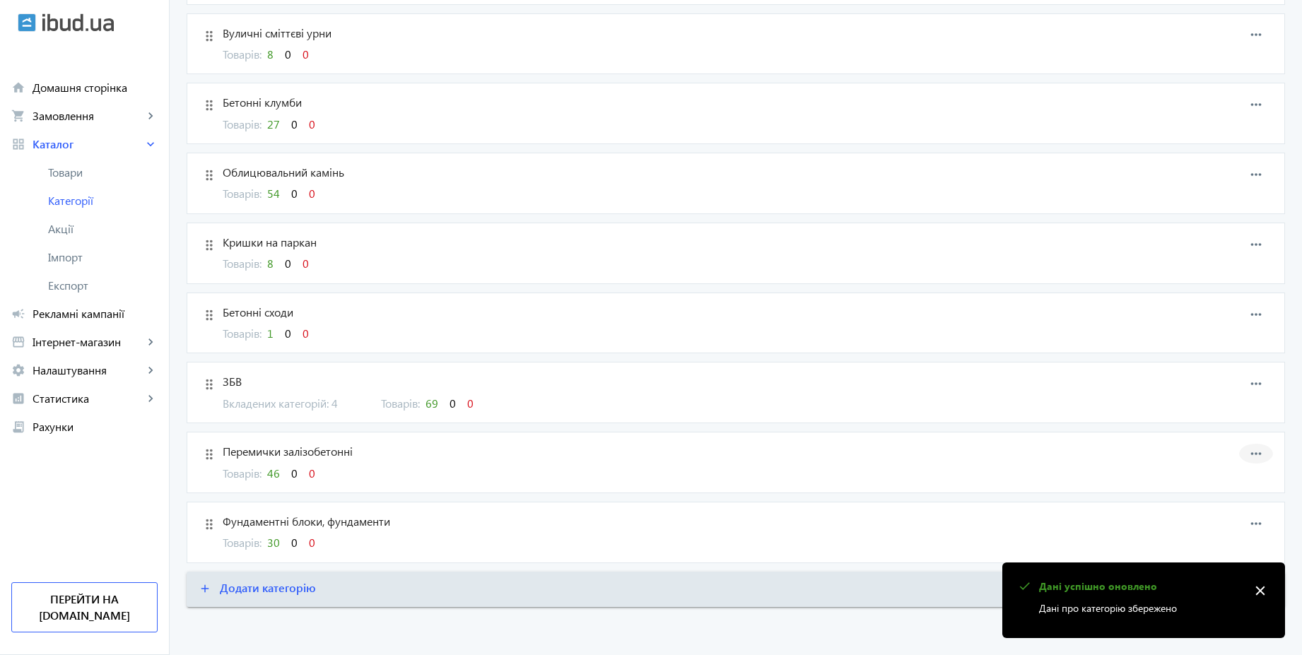
click at [1250, 457] on mat-icon "more_horiz" at bounding box center [1255, 453] width 21 height 21
click at [1236, 462] on span "Редагувати" at bounding box center [1233, 466] width 57 height 11
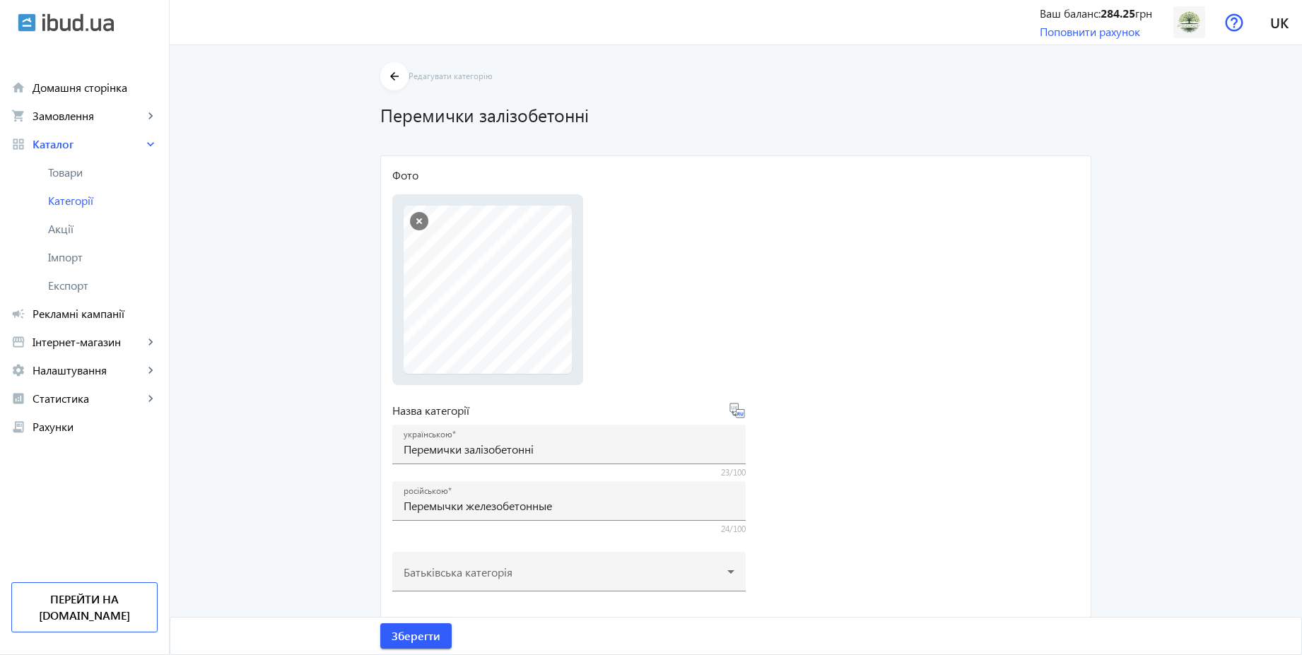
scroll to position [377, 0]
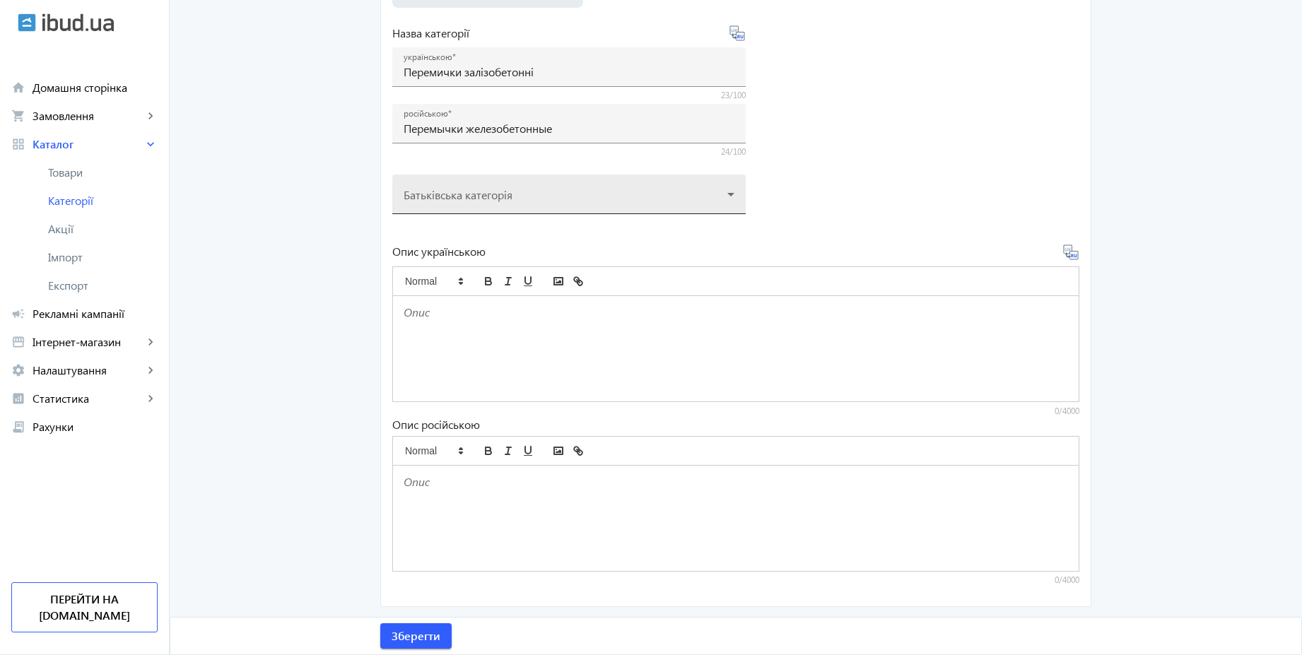
click at [532, 194] on div at bounding box center [569, 188] width 331 height 51
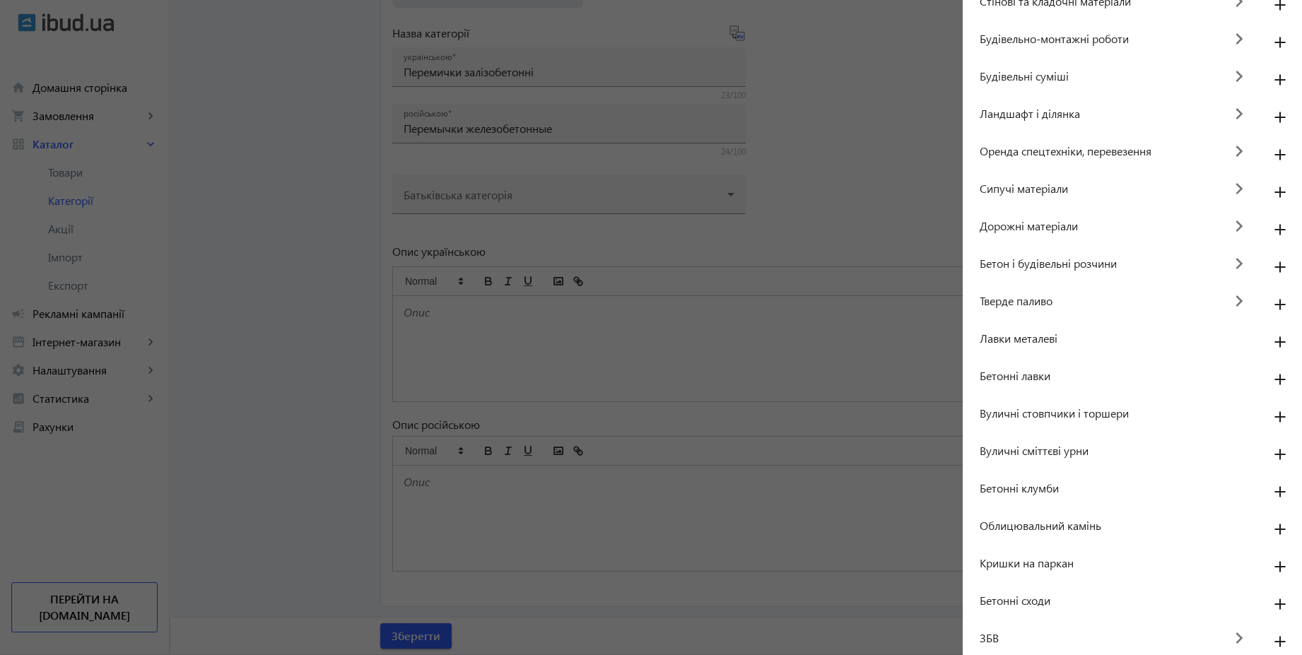
scroll to position [103, 0]
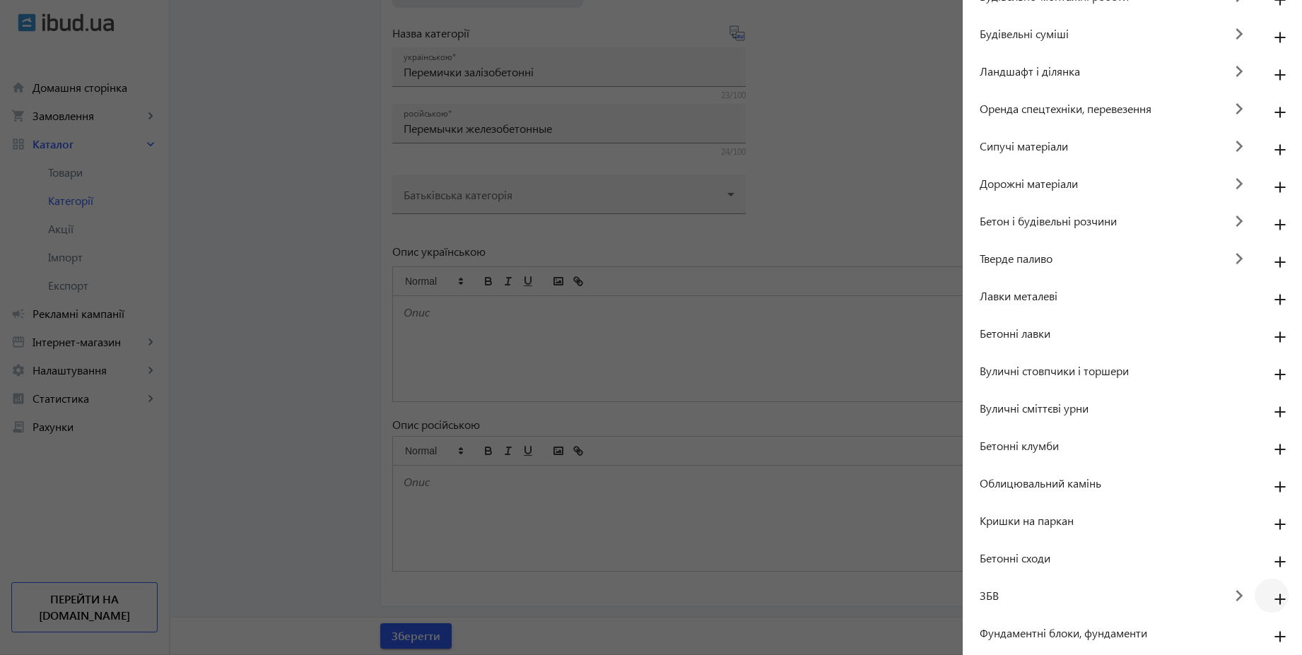
click at [1266, 600] on mat-icon "add" at bounding box center [1280, 599] width 34 height 25
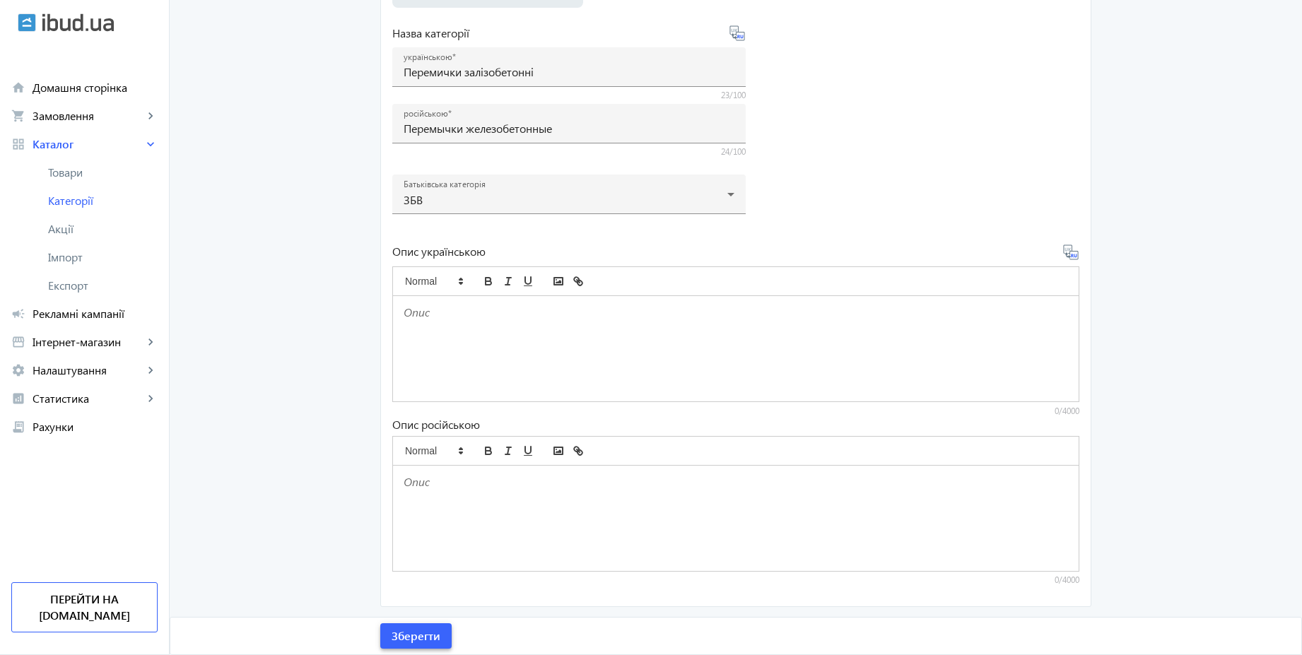
click at [417, 646] on span "submit" at bounding box center [415, 636] width 71 height 34
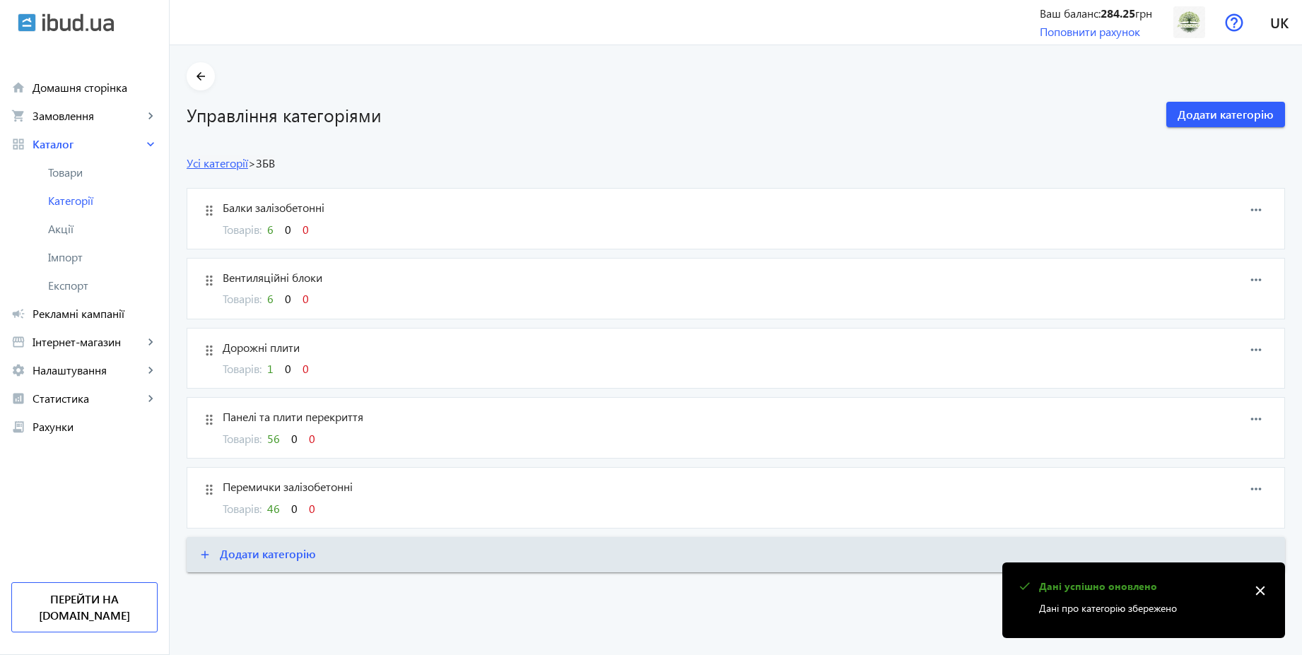
click at [223, 168] on link "Усі категорії" at bounding box center [217, 162] width 61 height 15
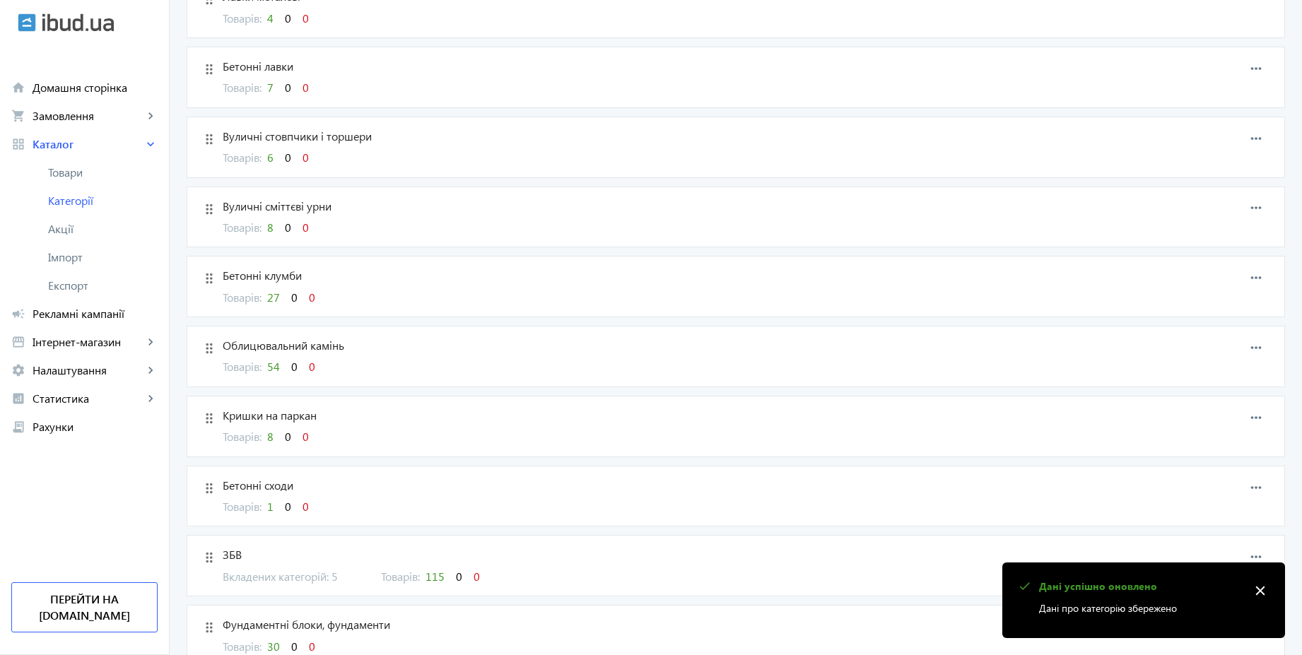
scroll to position [943, 0]
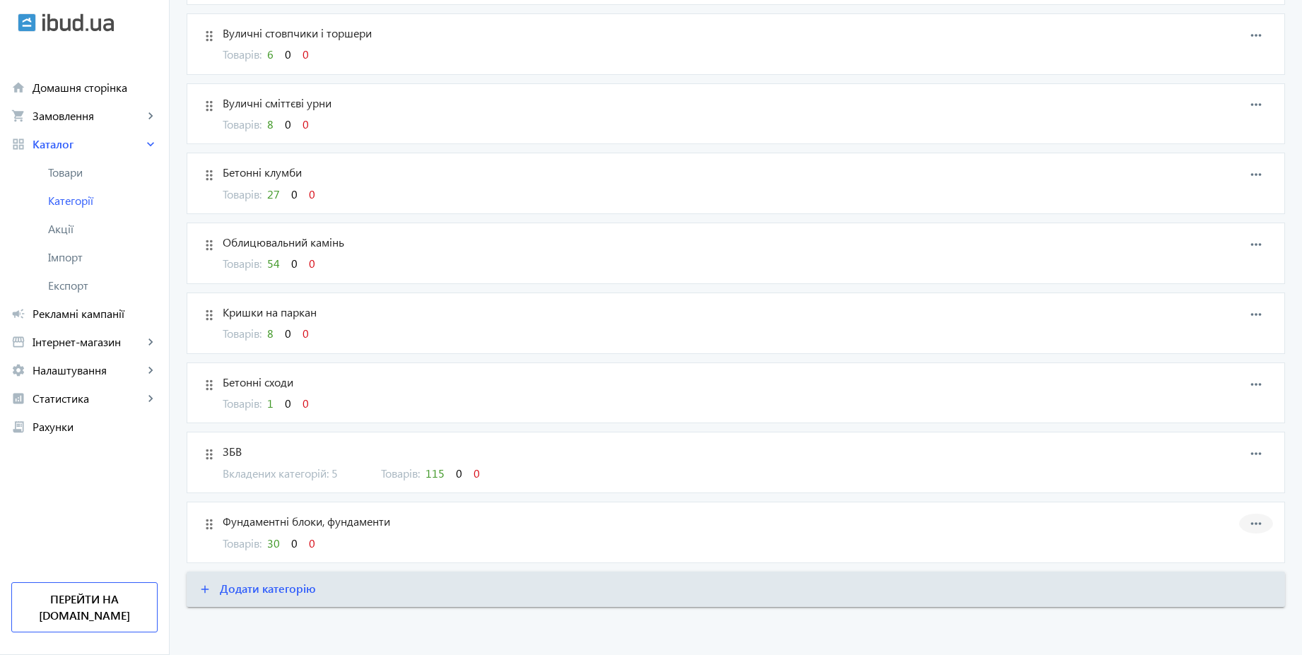
click at [1256, 522] on mat-icon "more_horiz" at bounding box center [1255, 523] width 21 height 21
click at [1243, 536] on span "Редагувати" at bounding box center [1233, 536] width 57 height 11
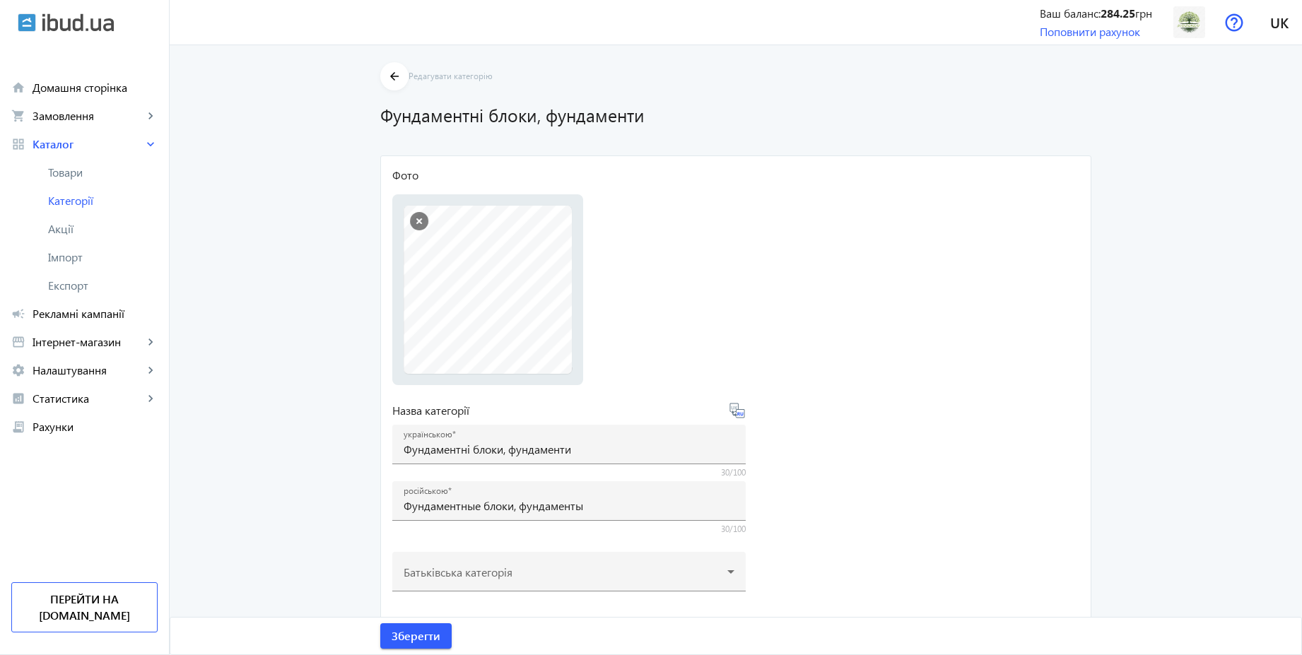
scroll to position [377, 0]
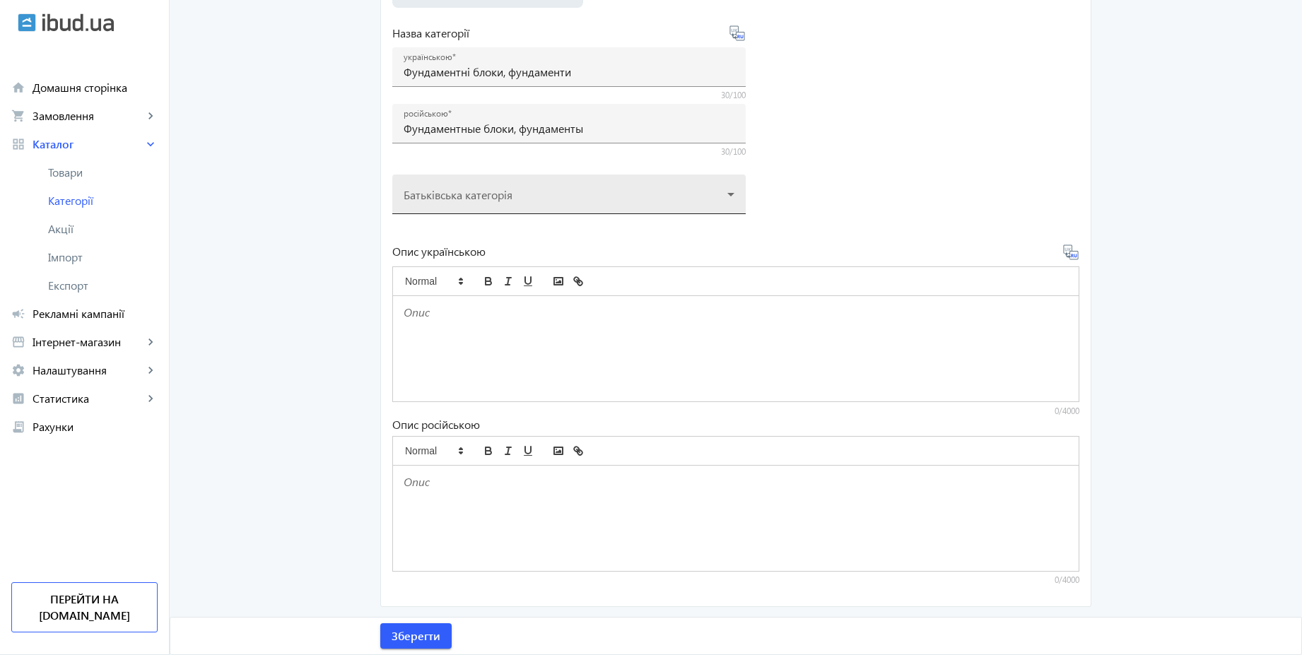
click at [515, 200] on div at bounding box center [569, 188] width 331 height 51
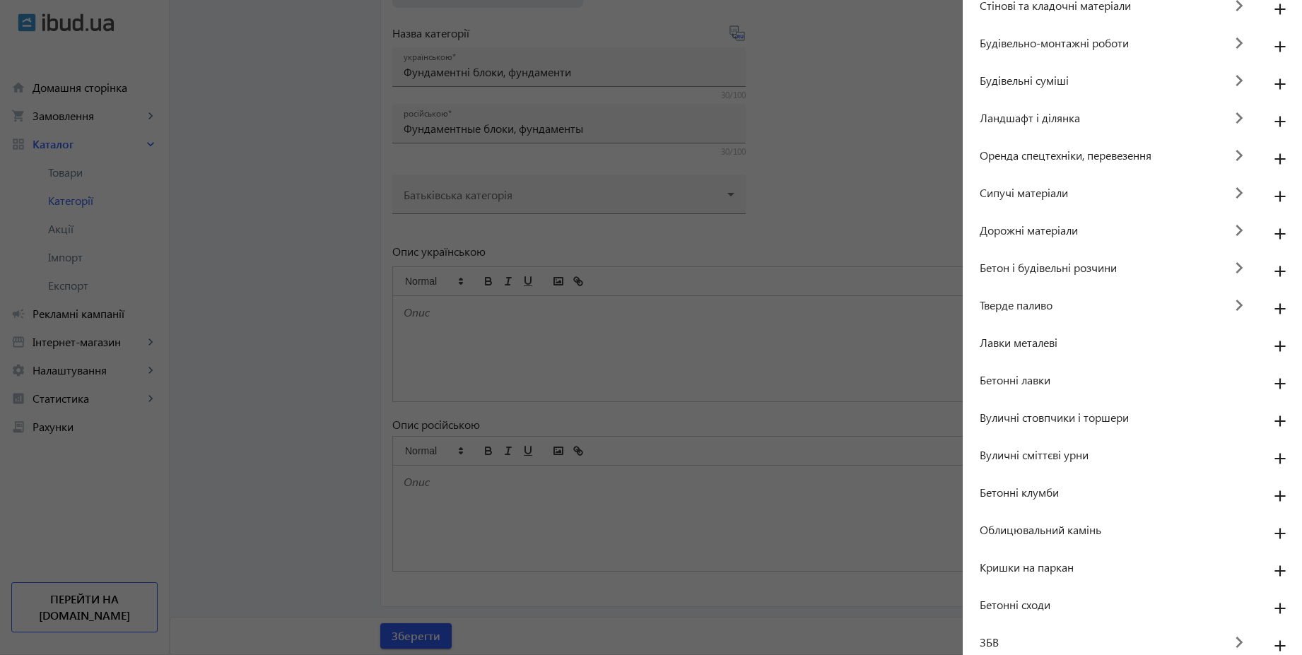
scroll to position [64, 0]
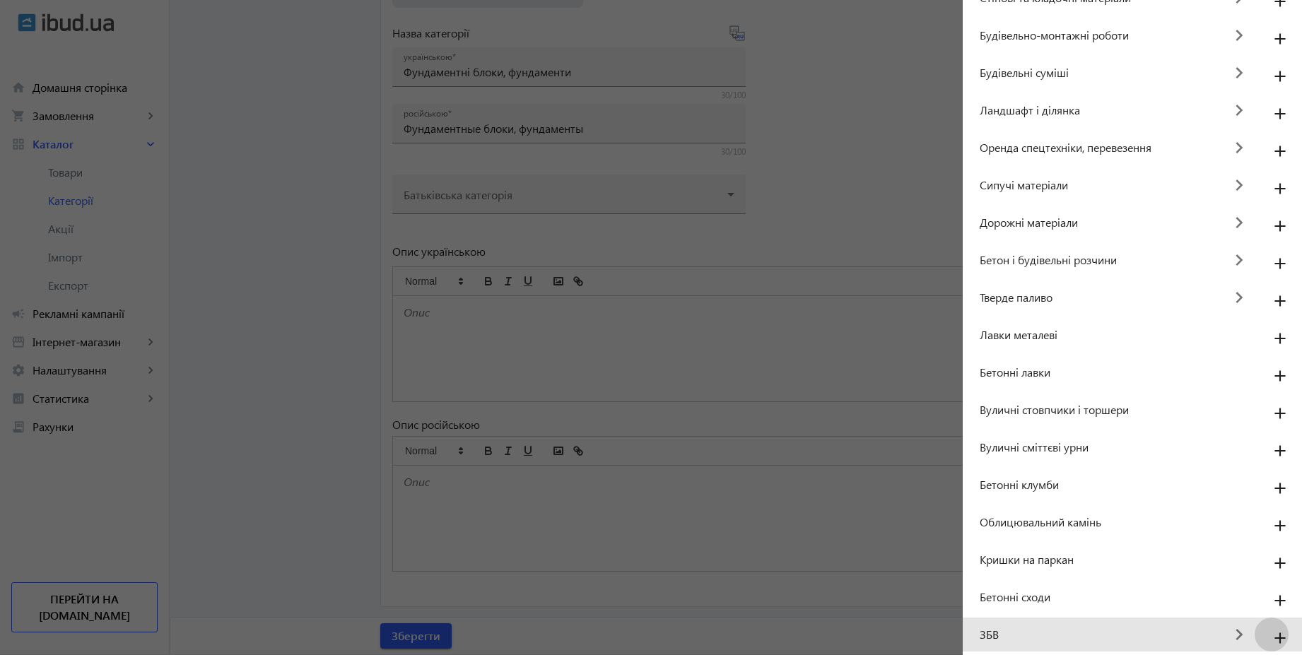
click at [1276, 637] on mat-icon "add" at bounding box center [1280, 638] width 34 height 25
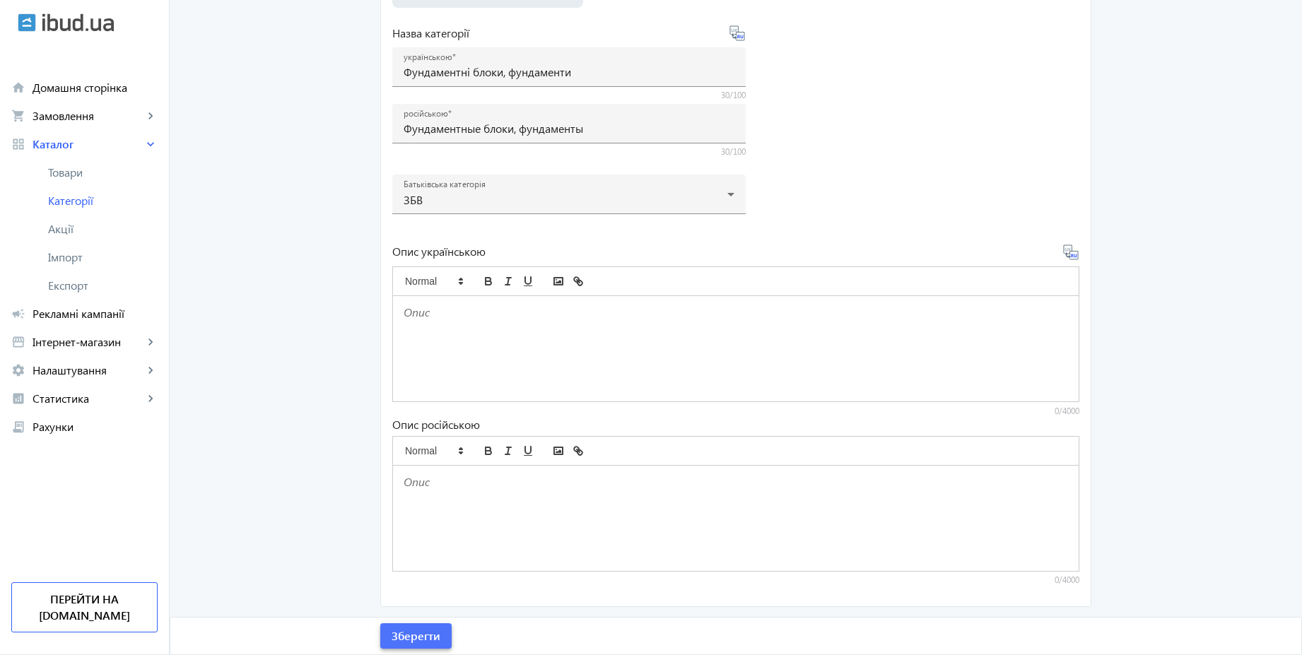
click at [430, 638] on span "Зберегти" at bounding box center [416, 636] width 49 height 16
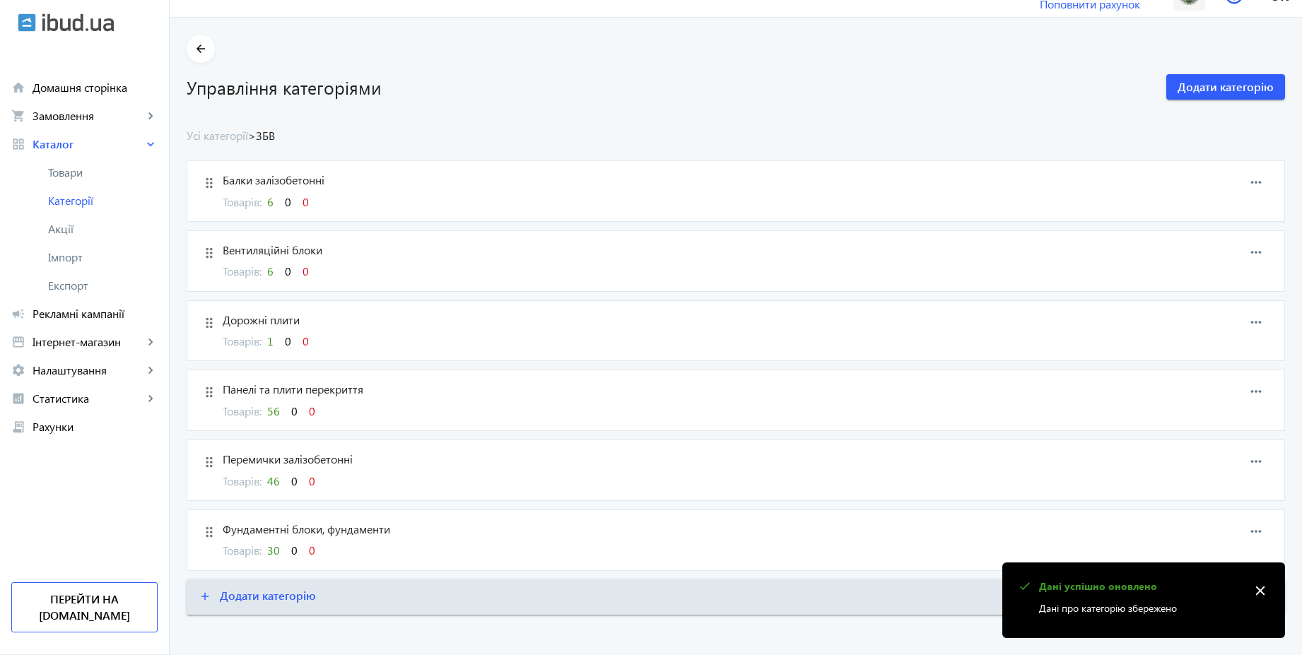
scroll to position [35, 0]
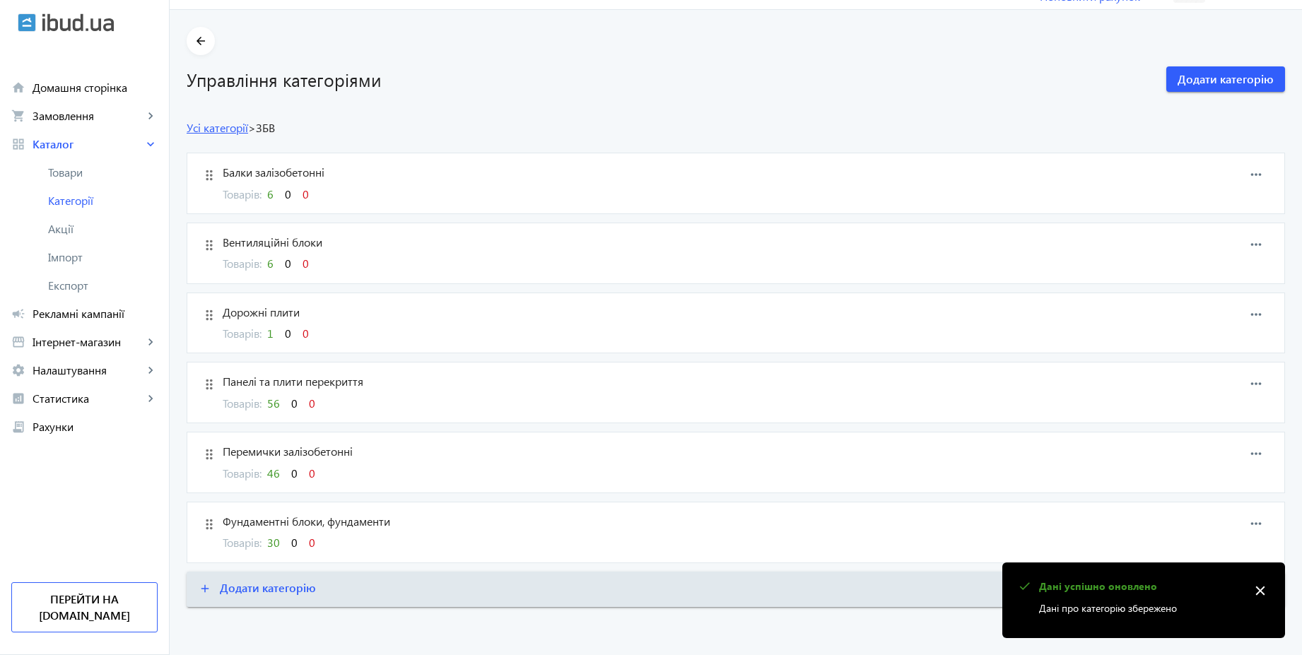
click at [225, 131] on link "Усі категорії" at bounding box center [217, 127] width 61 height 15
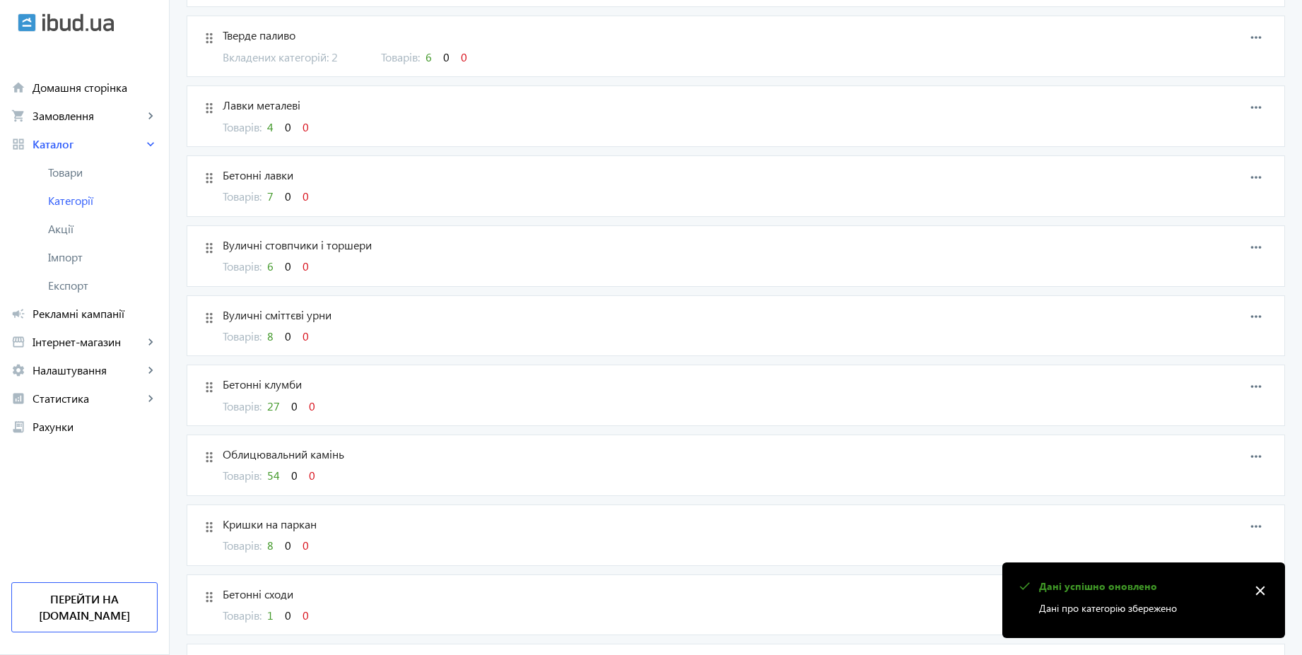
scroll to position [848, 0]
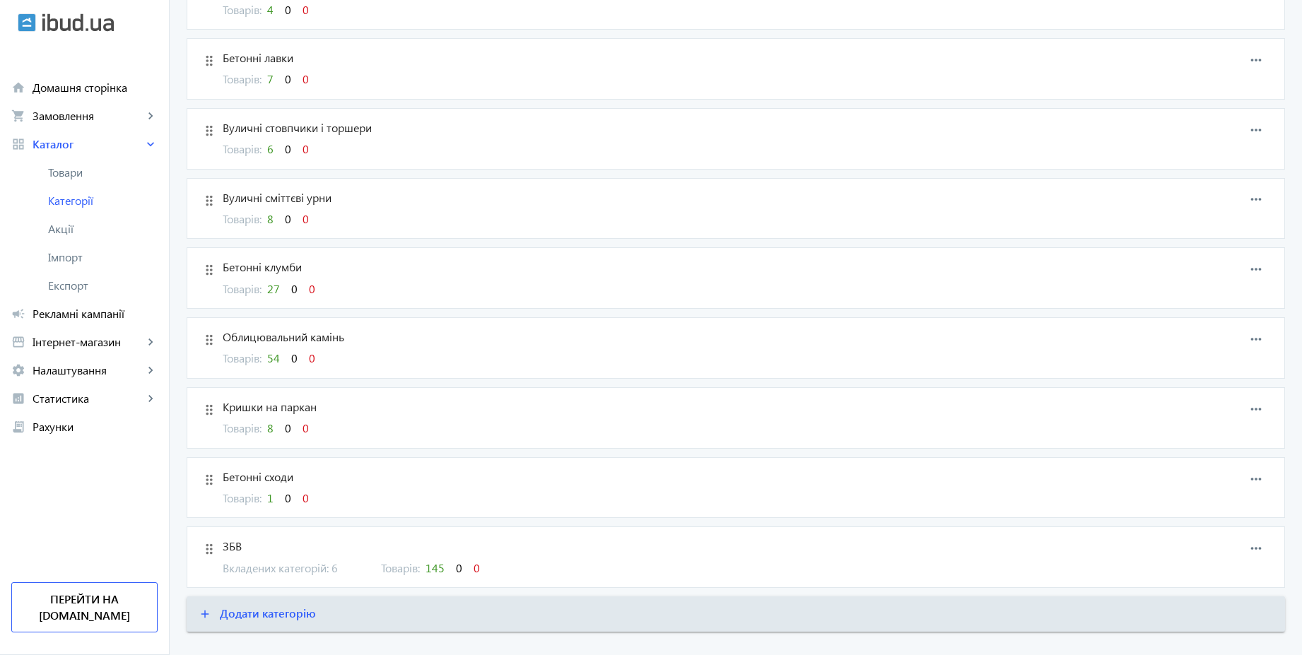
click at [267, 502] on span "1" at bounding box center [270, 498] width 6 height 15
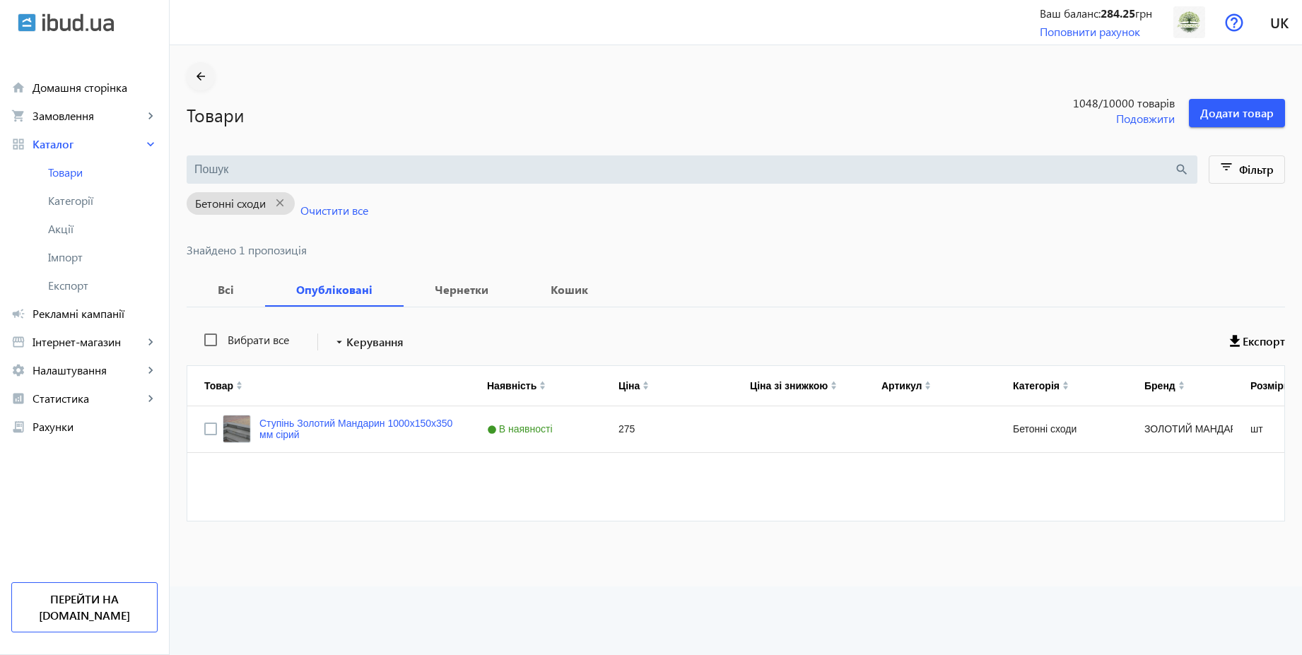
click at [192, 79] on mat-icon "arrow_back" at bounding box center [201, 77] width 18 height 18
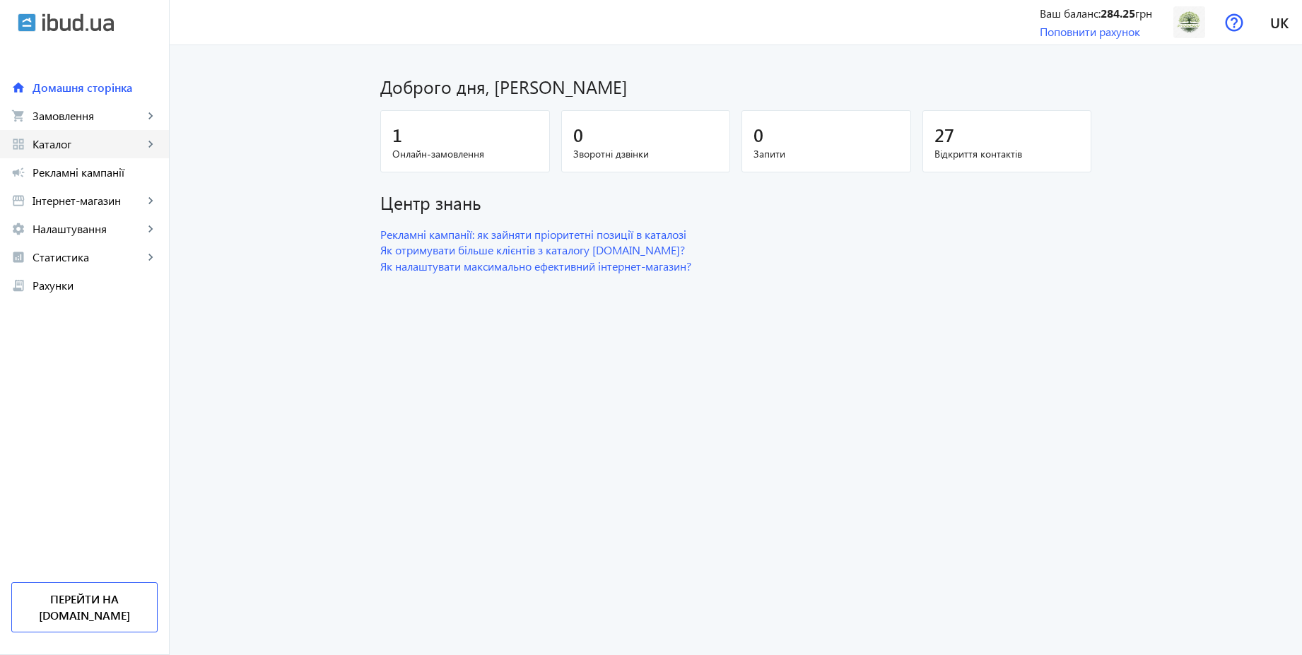
click at [79, 142] on span "Каталог" at bounding box center [88, 144] width 111 height 14
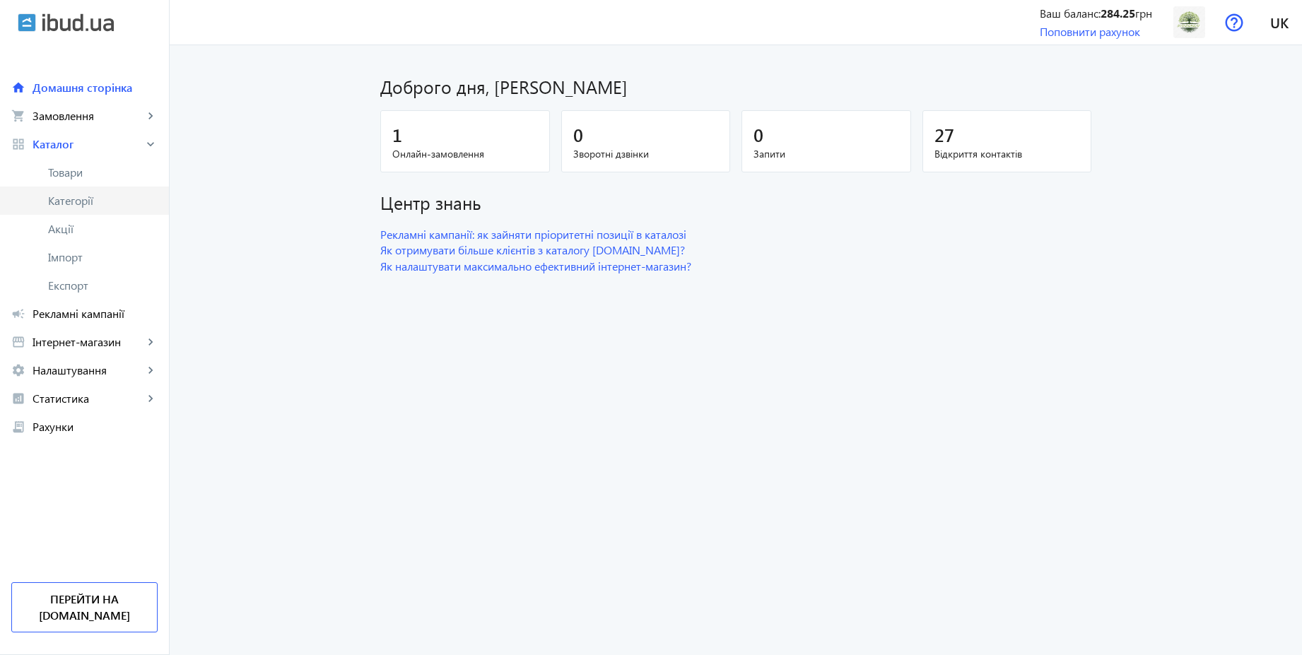
click at [97, 197] on span "Категорії" at bounding box center [103, 201] width 110 height 14
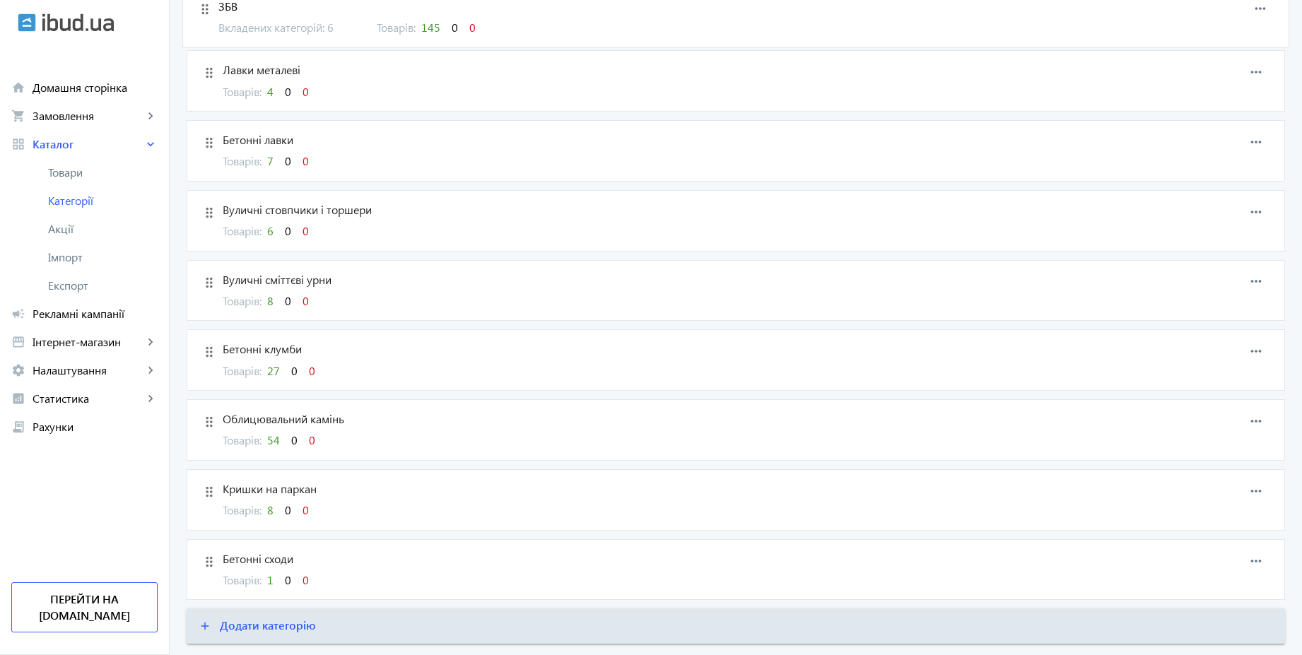
scroll to position [832, 0]
drag, startPoint x: 199, startPoint y: 529, endPoint x: 197, endPoint y: 68, distance: 461.5
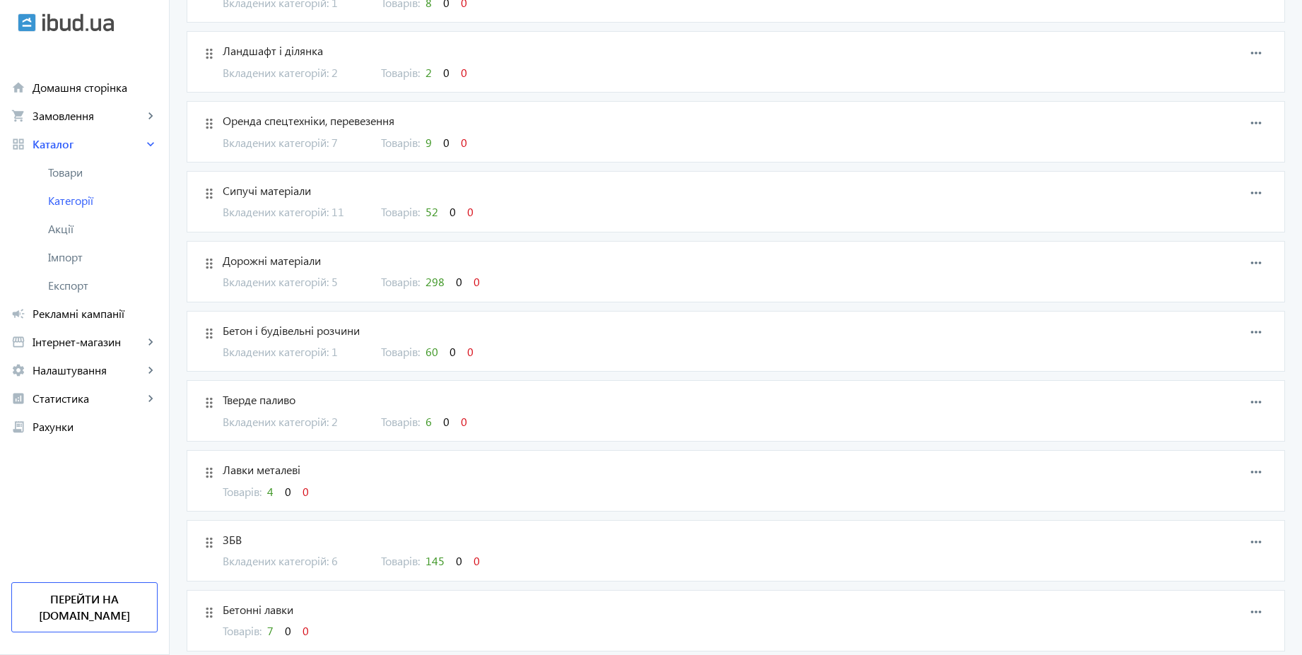
scroll to position [364, 0]
drag, startPoint x: 203, startPoint y: 543, endPoint x: 215, endPoint y: 321, distance: 222.3
click at [342, 337] on span "ЗБВ" at bounding box center [651, 333] width 857 height 16
